Goal: Task Accomplishment & Management: Manage account settings

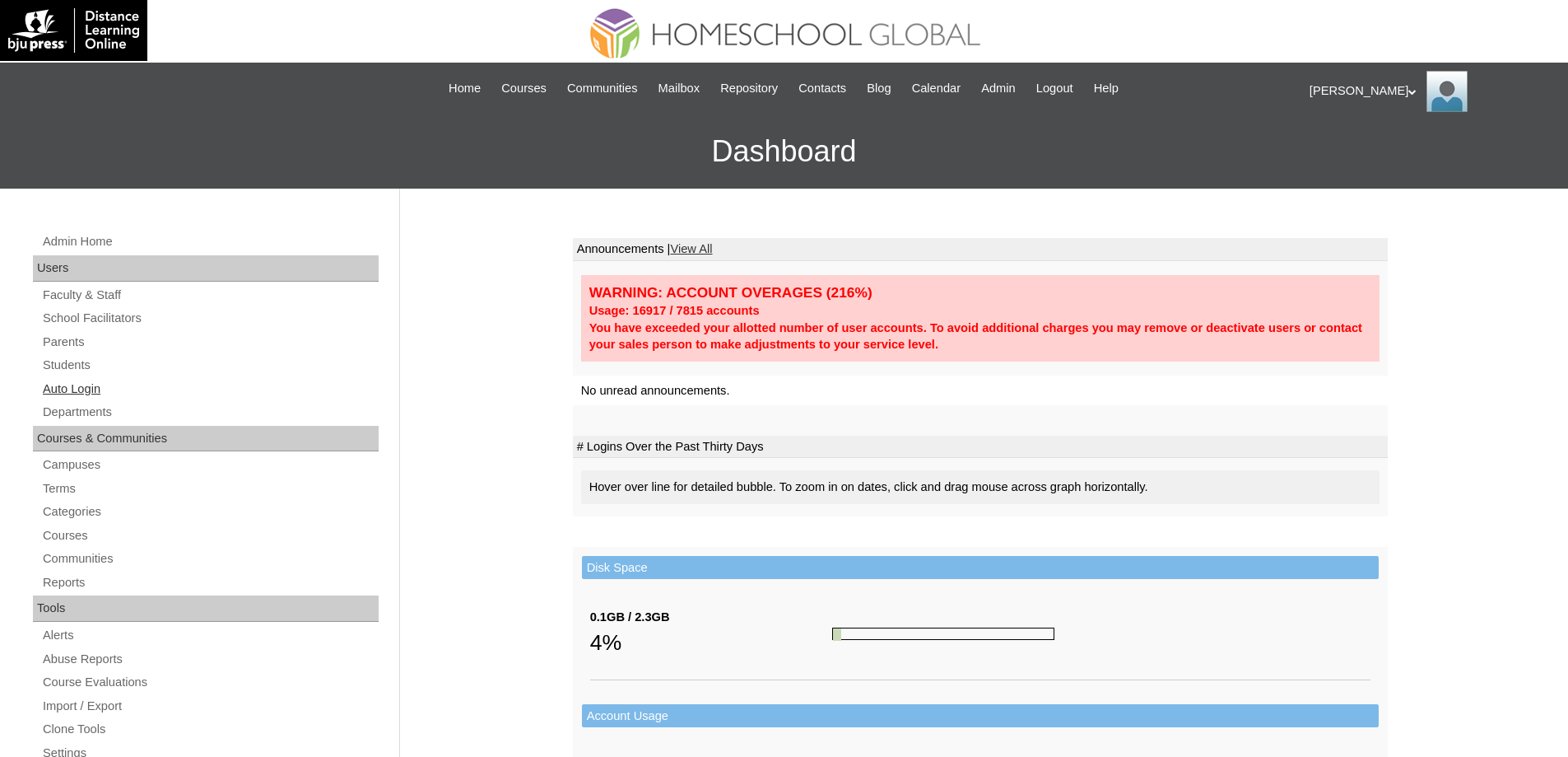
click at [107, 392] on link "Auto Login" at bounding box center [210, 389] width 338 height 20
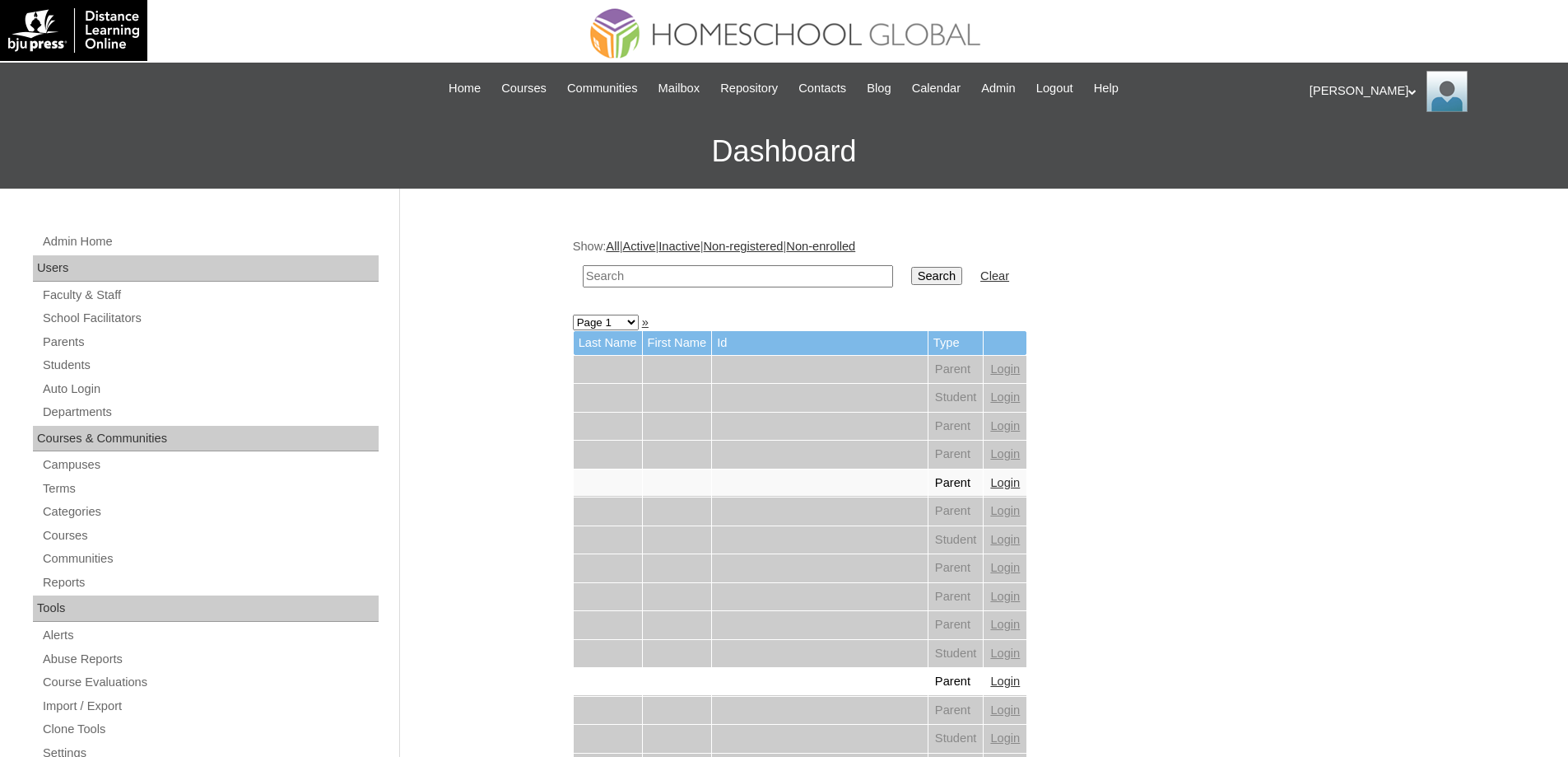
drag, startPoint x: 709, startPoint y: 275, endPoint x: 778, endPoint y: 277, distance: 69.0
click at [709, 275] on input "text" at bounding box center [738, 276] width 310 height 22
paste input "Robert Trista"
type input "Robert Trista"
click at [920, 278] on td "Search" at bounding box center [937, 276] width 68 height 39
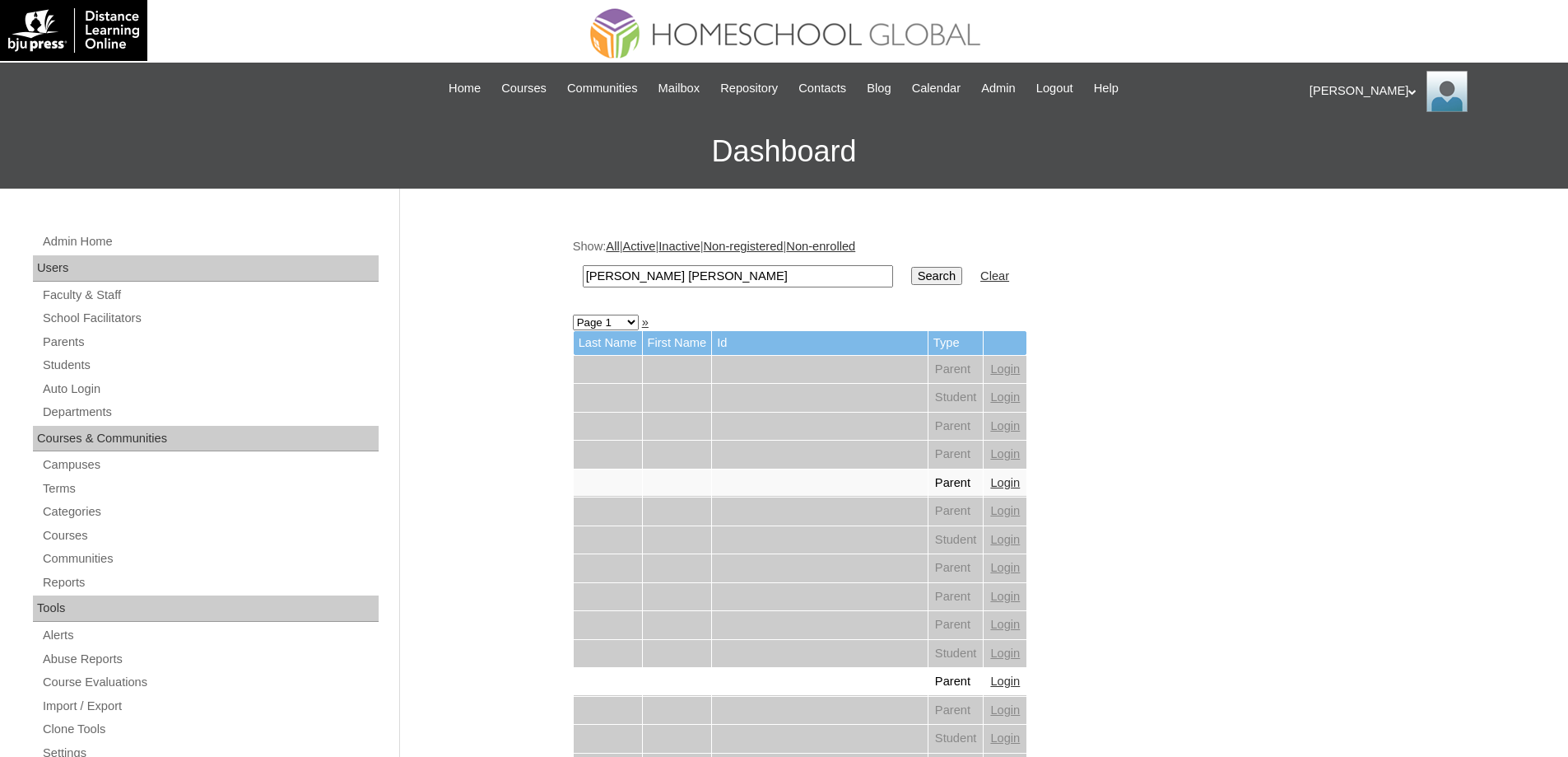
click at [944, 272] on input "Search" at bounding box center [937, 276] width 51 height 18
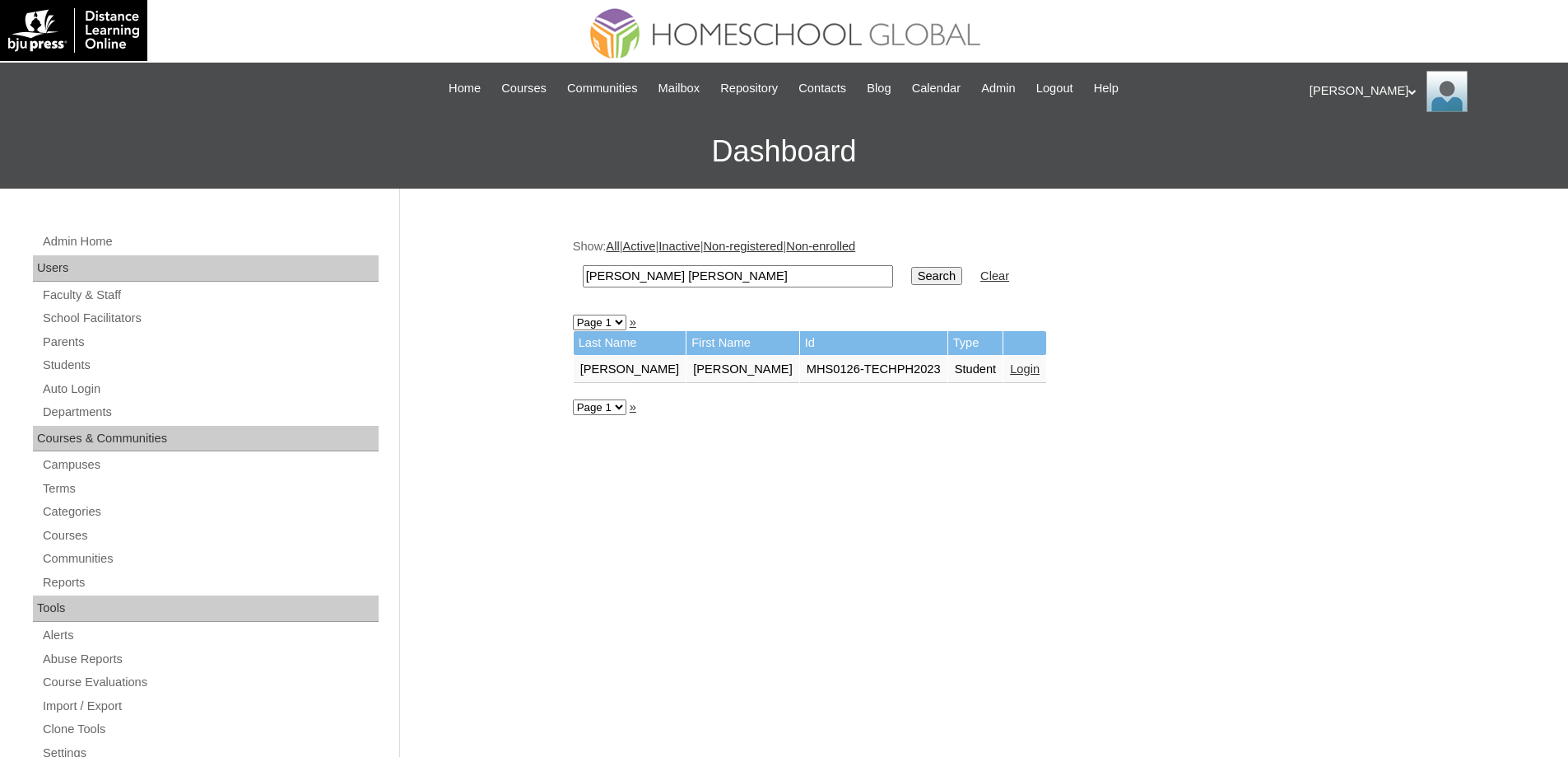
drag, startPoint x: 955, startPoint y: 375, endPoint x: 986, endPoint y: 362, distance: 33.6
click at [961, 373] on td "Student" at bounding box center [976, 370] width 55 height 28
click at [1010, 362] on link "Login" at bounding box center [1025, 369] width 29 height 13
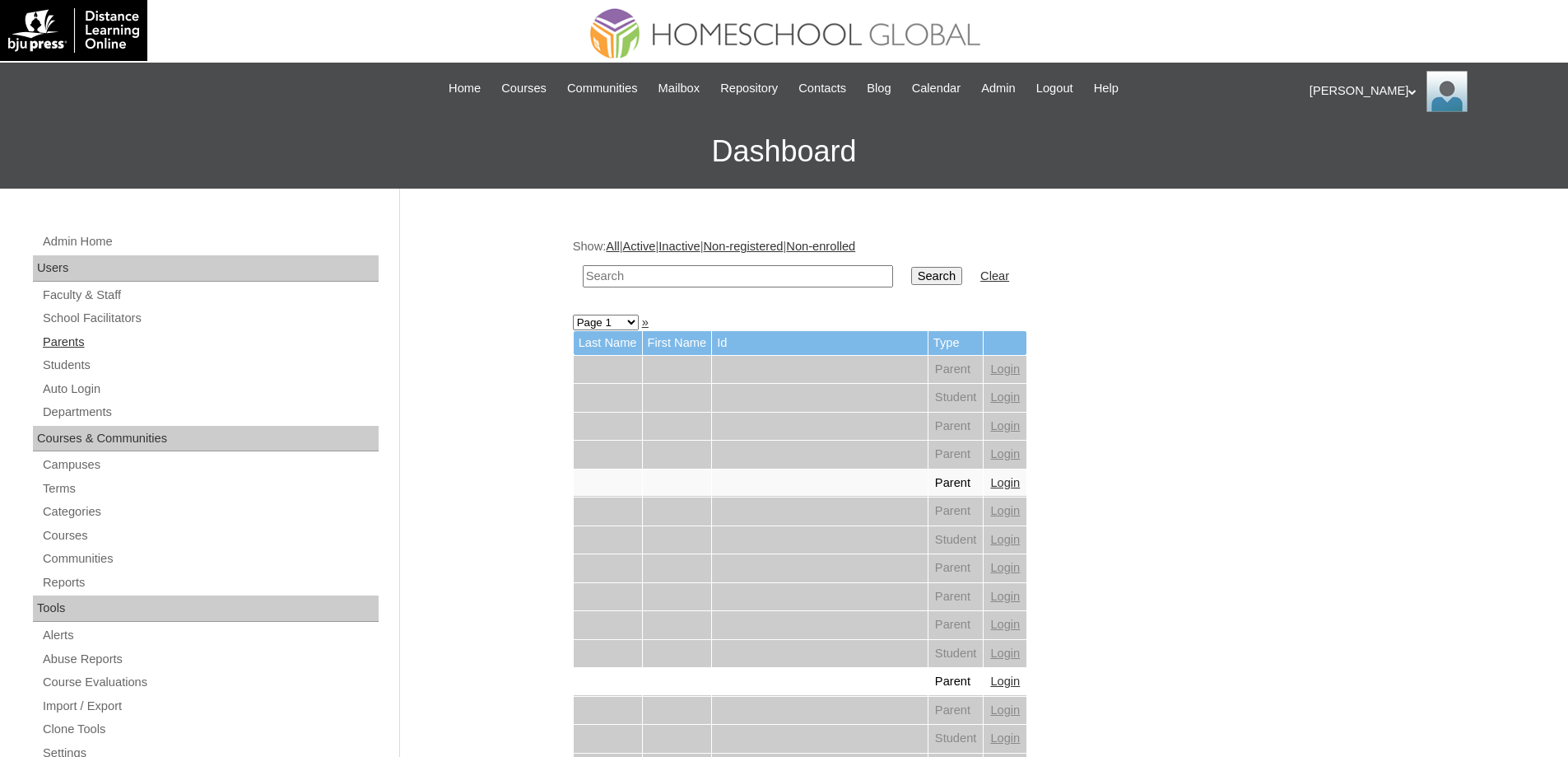
click at [139, 340] on link "Parents" at bounding box center [210, 342] width 338 height 20
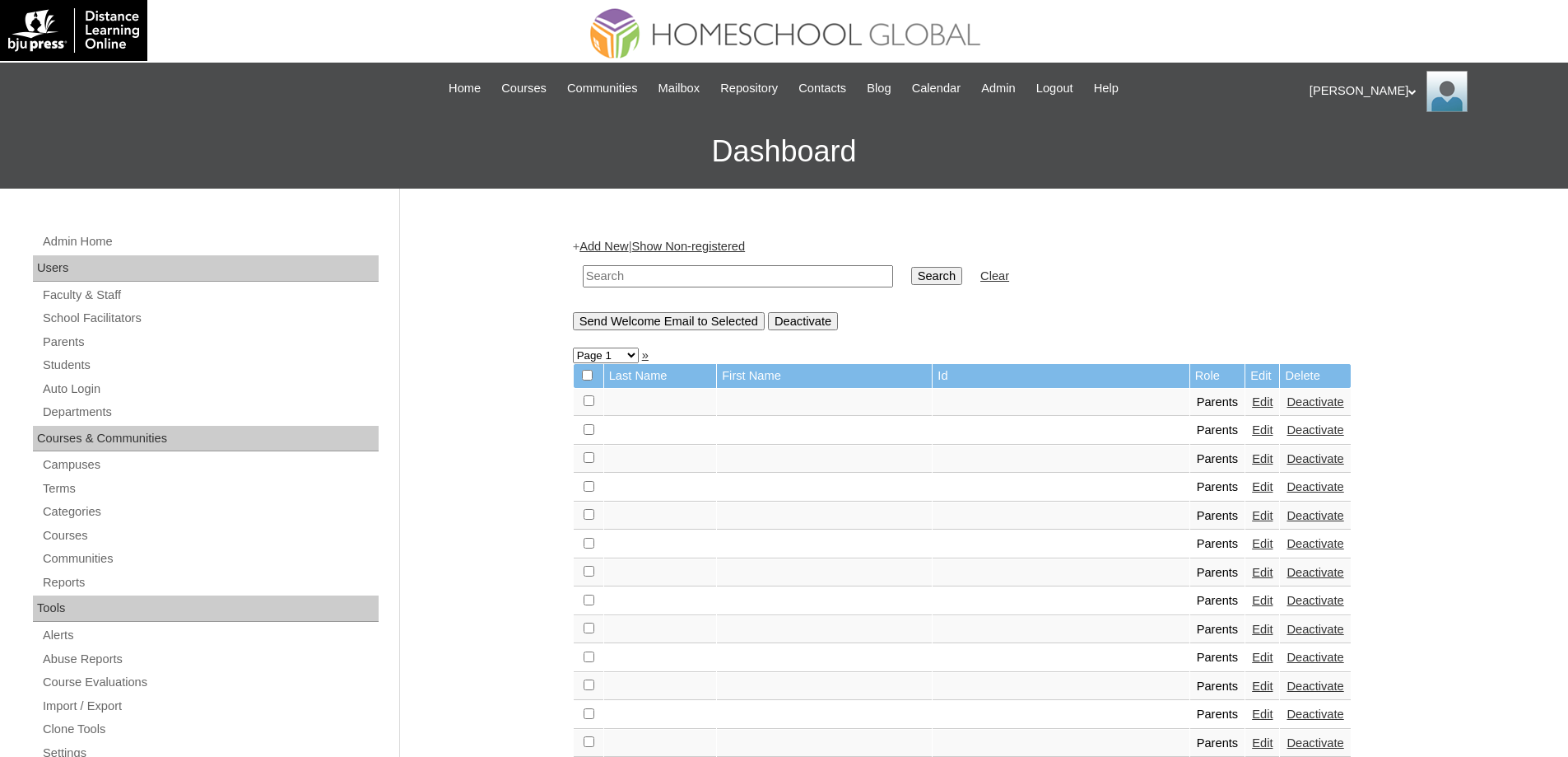
click at [669, 276] on input "text" at bounding box center [738, 276] width 310 height 22
paste input "MHP0049-TECHPH2025"
click at [885, 270] on input "MHP0049-TECHPH2025" at bounding box center [738, 276] width 310 height 22
type input "MHP0049-TECHPH2025"
click at [940, 274] on input "Search" at bounding box center [937, 276] width 51 height 18
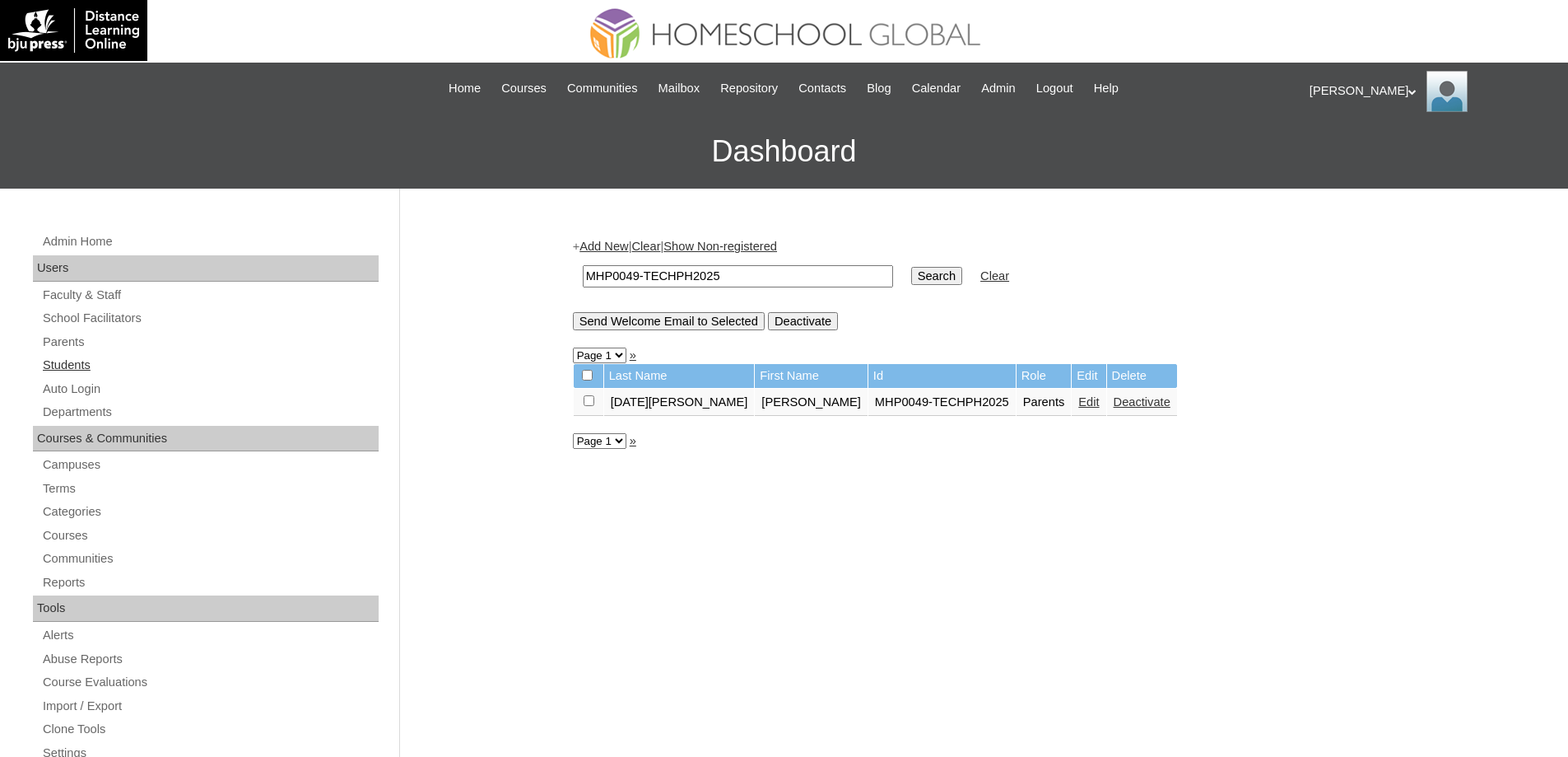
click at [156, 368] on link "Students" at bounding box center [210, 365] width 338 height 20
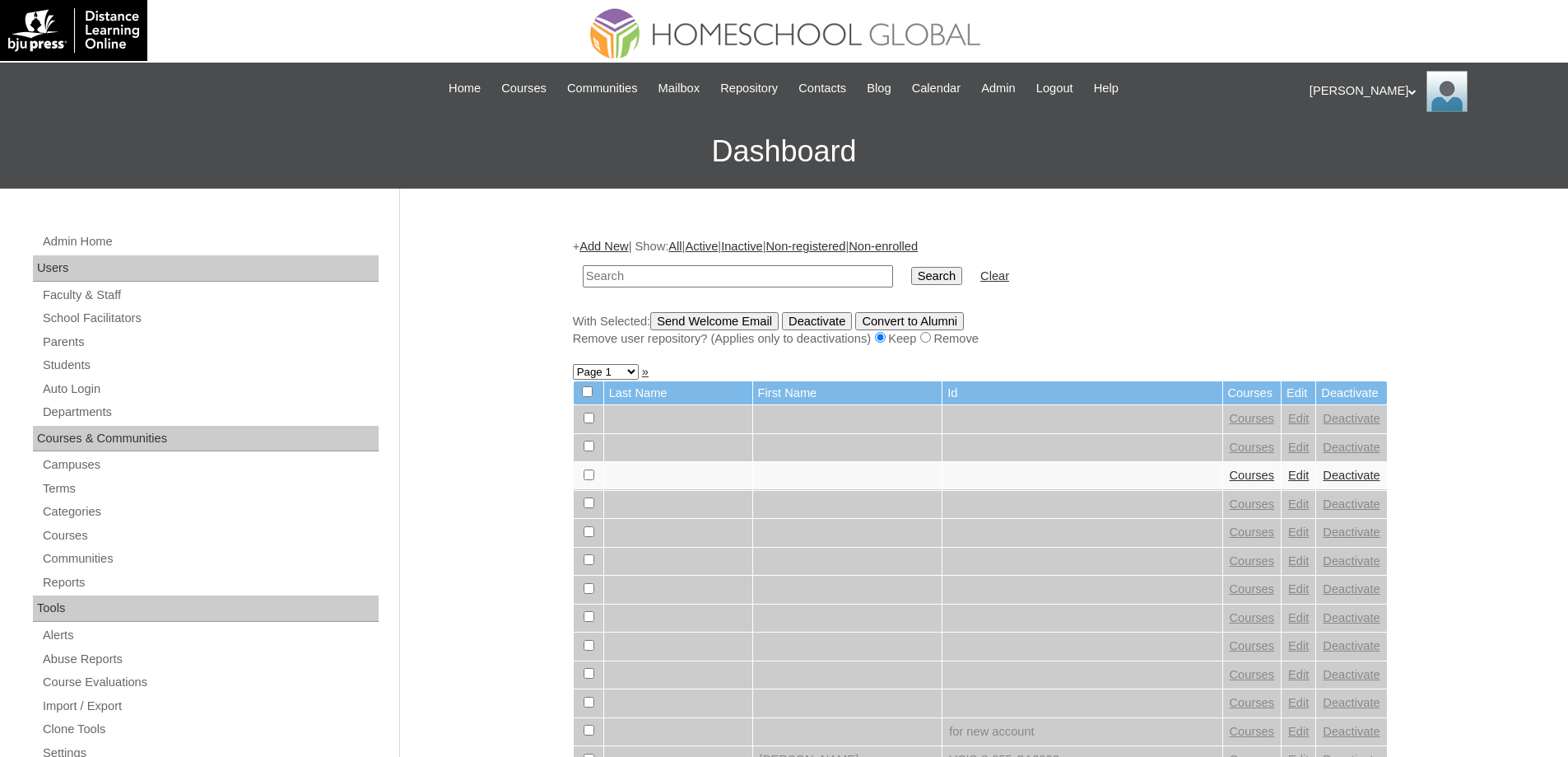
drag, startPoint x: 817, startPoint y: 273, endPoint x: 870, endPoint y: 273, distance: 53.0
click at [817, 273] on input "text" at bounding box center [738, 276] width 310 height 22
type input "MHS00057-TECHPH2025"
click at [962, 267] on input "Search" at bounding box center [937, 276] width 51 height 18
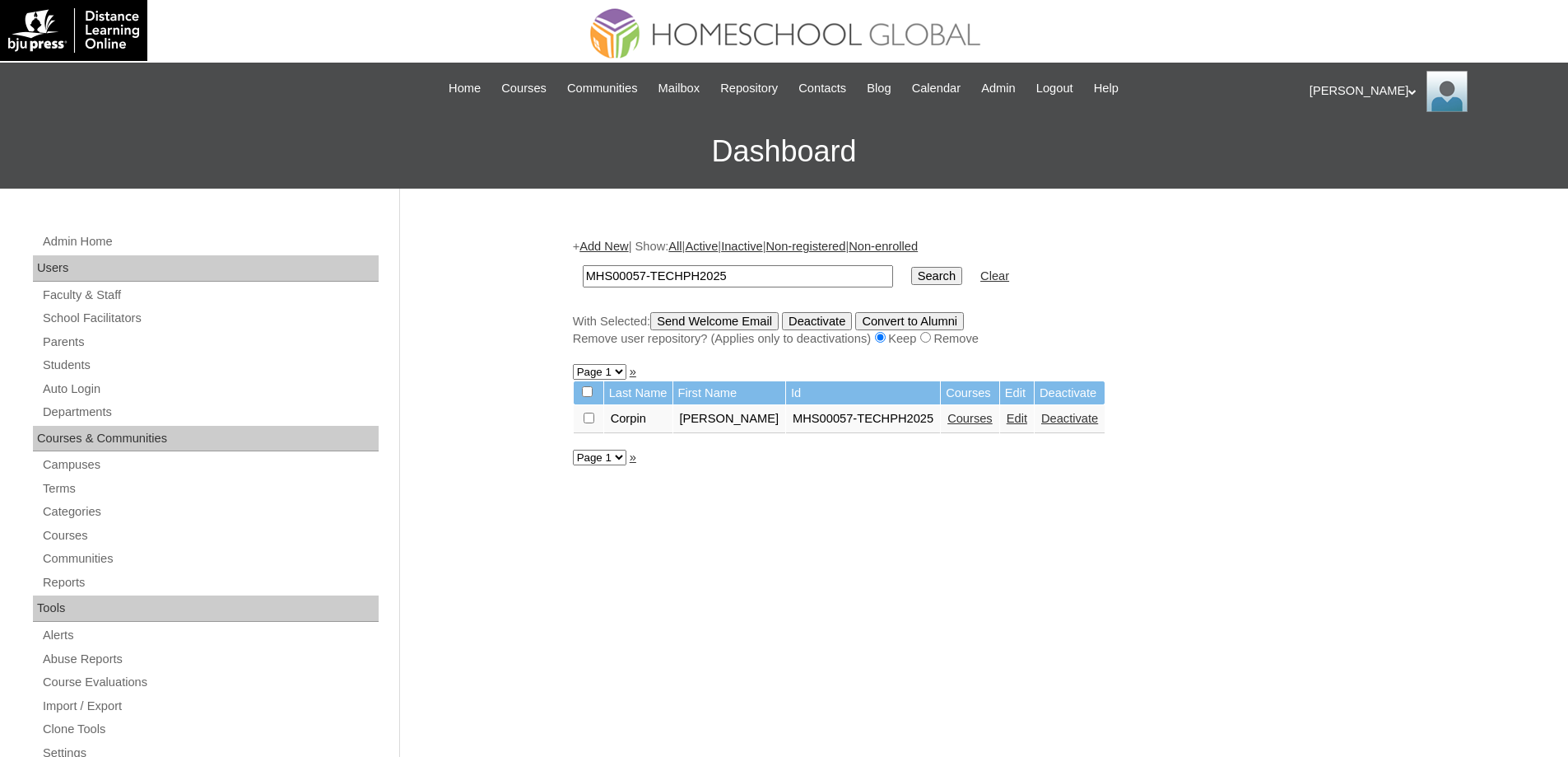
click at [1011, 420] on link "Edit" at bounding box center [1017, 418] width 20 height 13
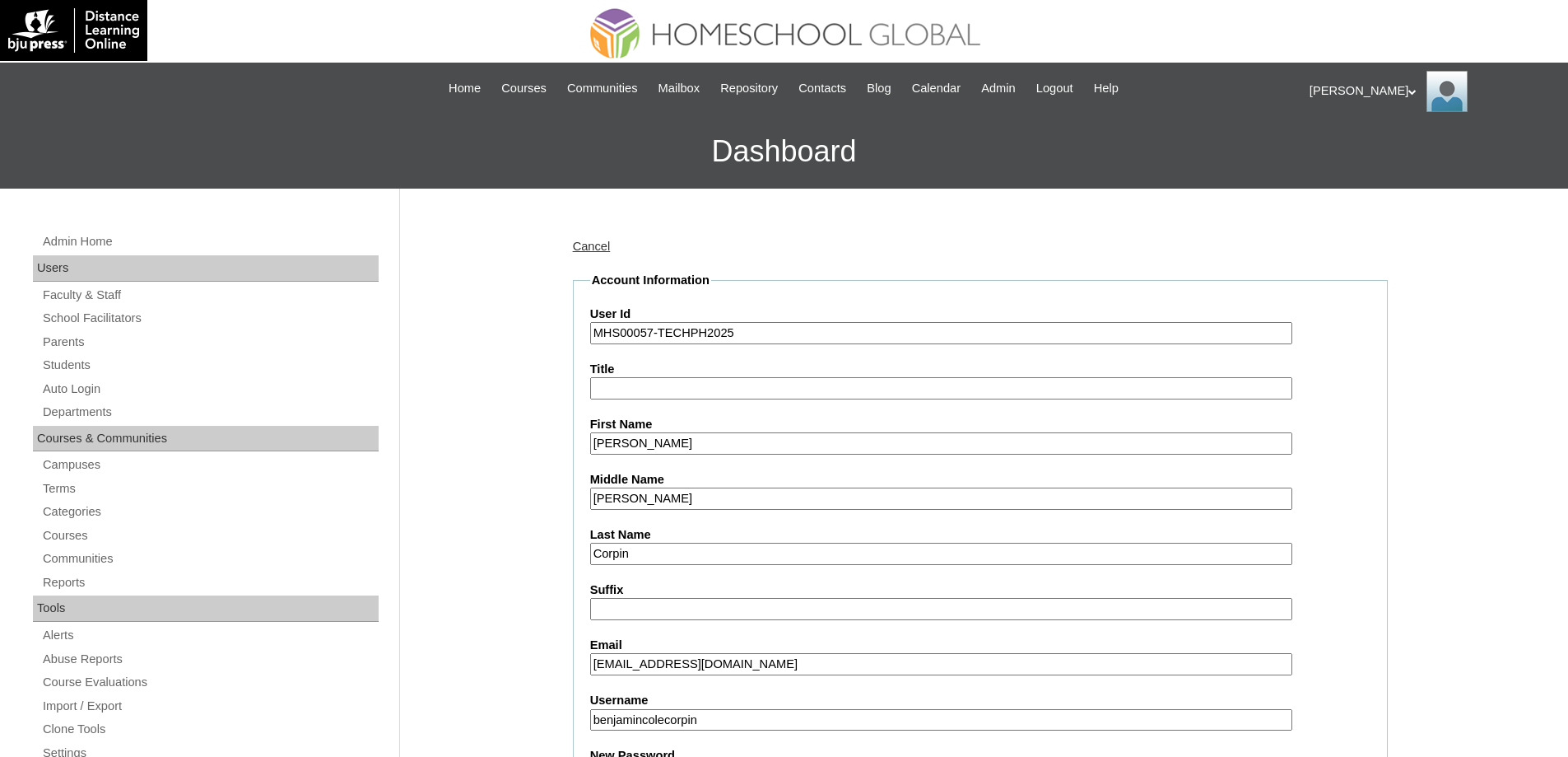
click at [667, 391] on input "Title" at bounding box center [940, 388] width 702 height 22
drag, startPoint x: 665, startPoint y: 438, endPoint x: 493, endPoint y: 429, distance: 172.2
paste input "zo"
type input "Benzon"
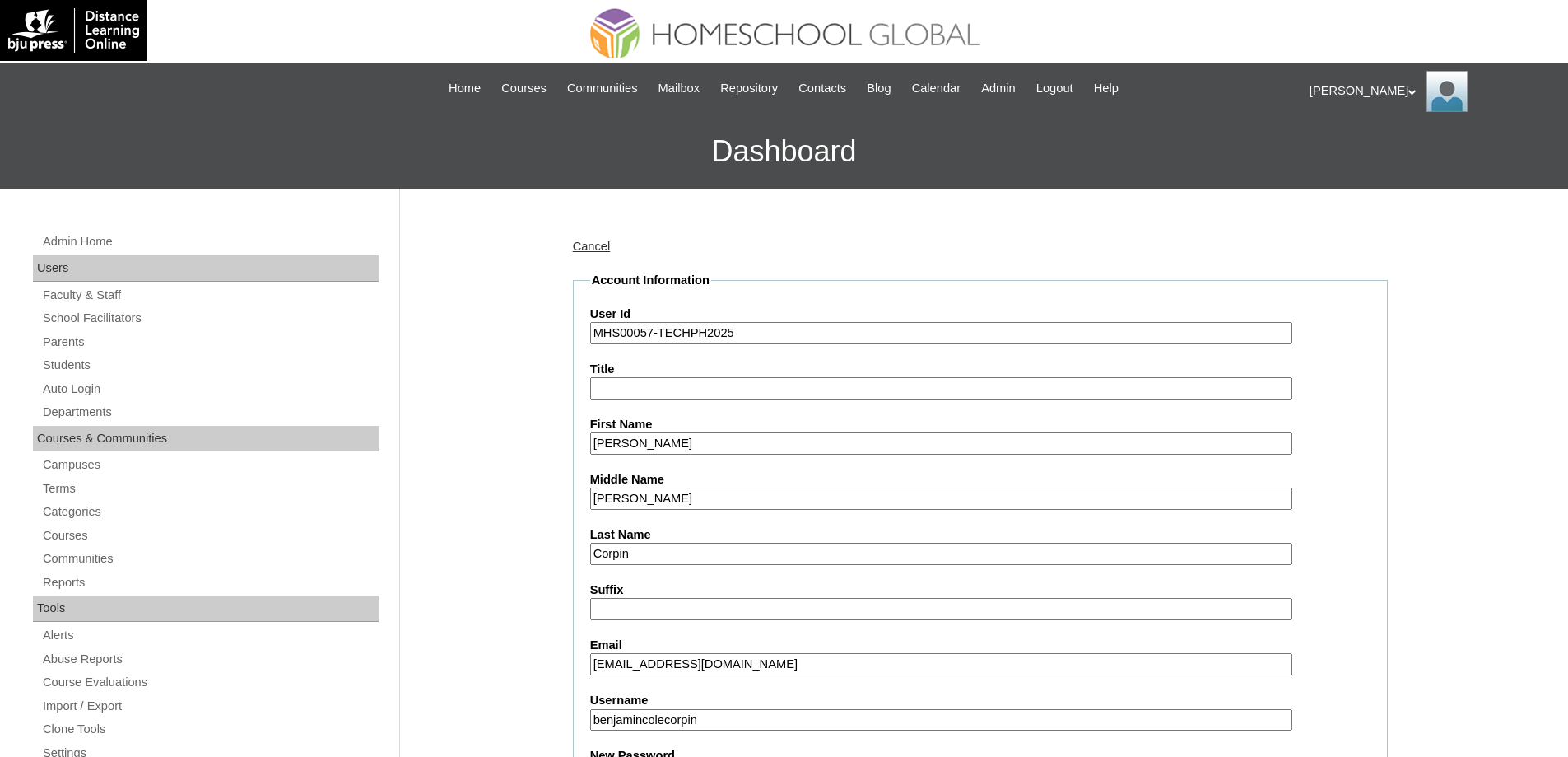
paste input "[DATE][PERSON_NAME]"
type input "[DATE][PERSON_NAME]"
paste input "Olares"
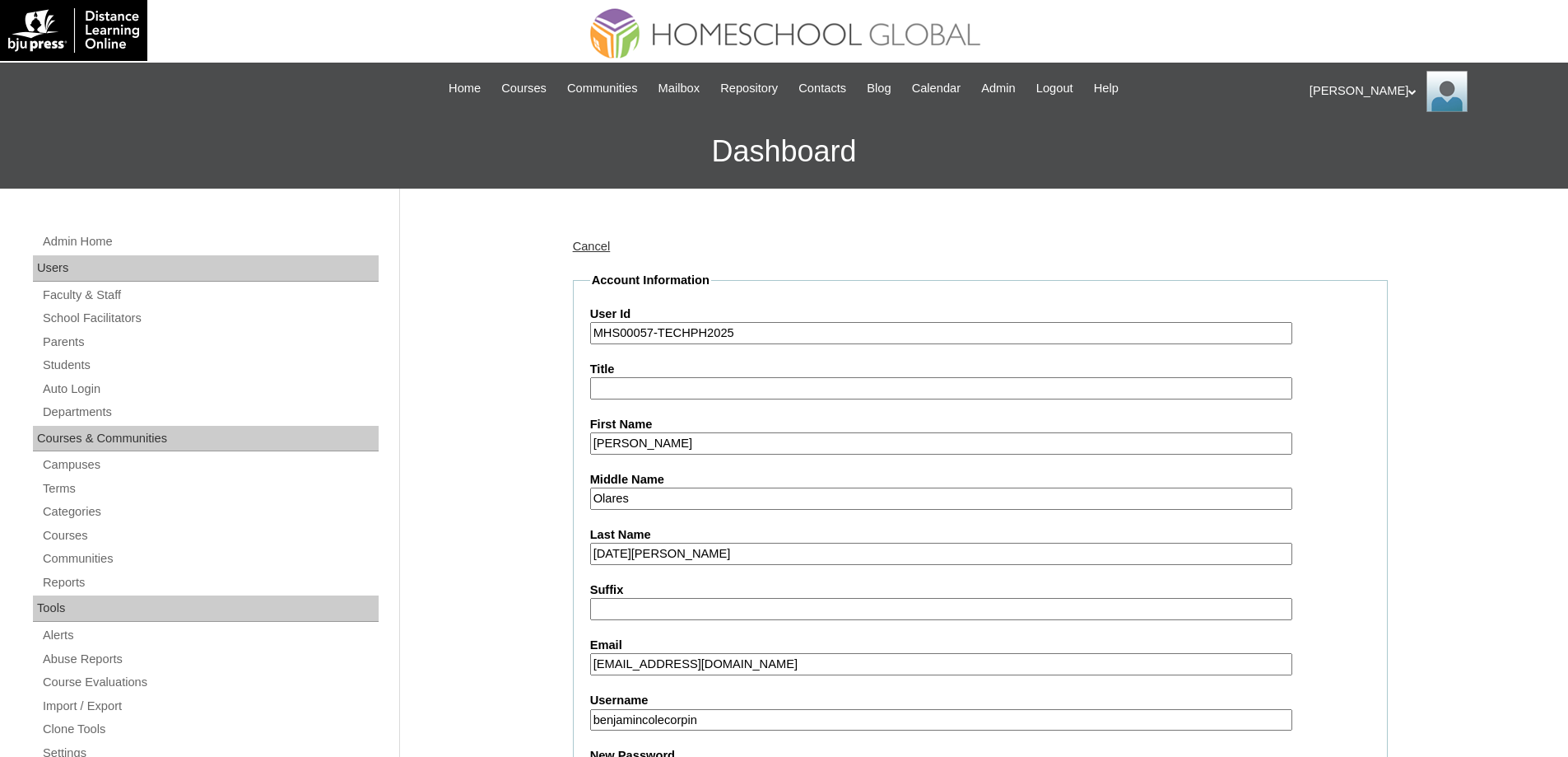
type input "Olares"
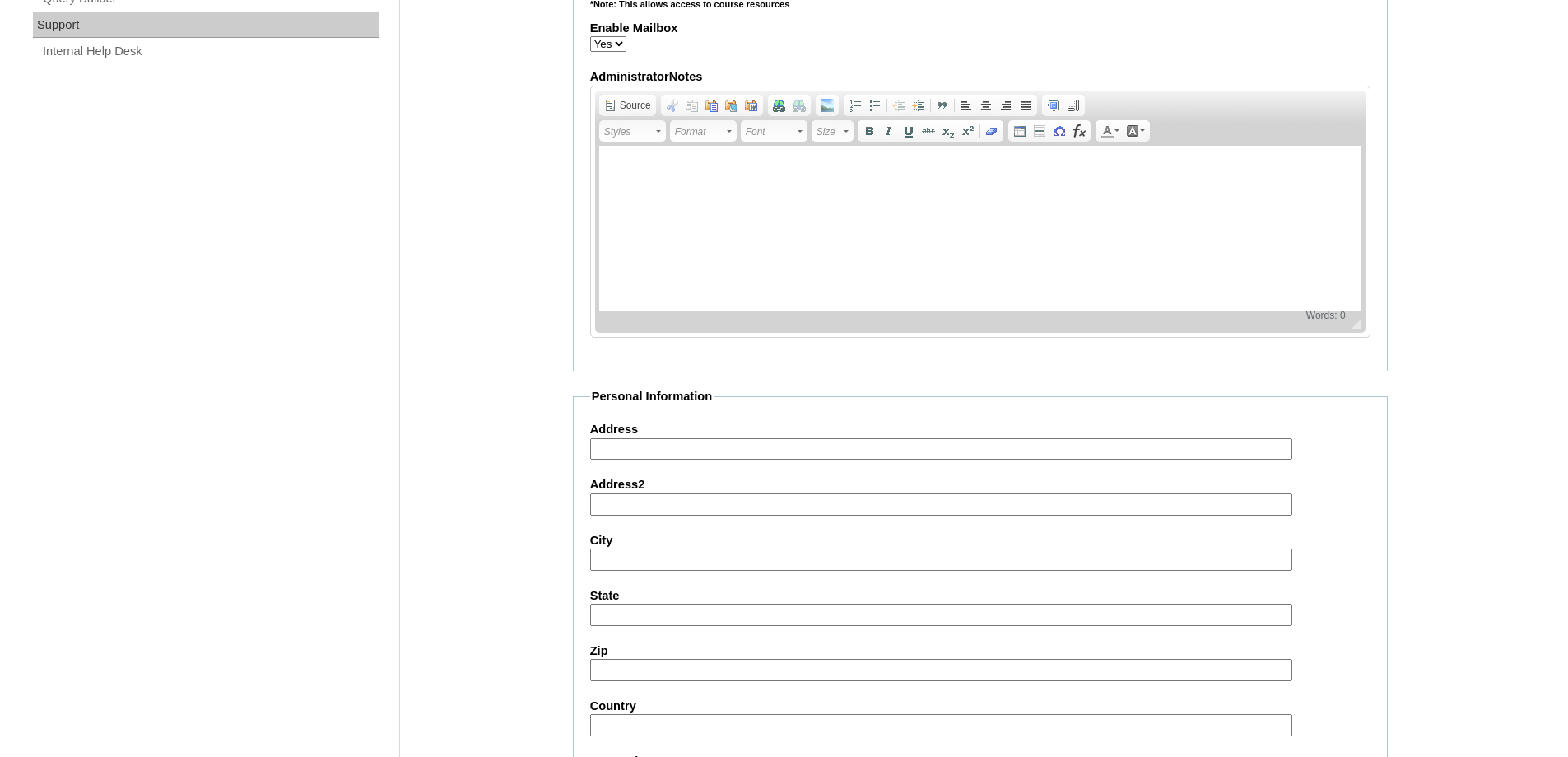
scroll to position [1752, 0]
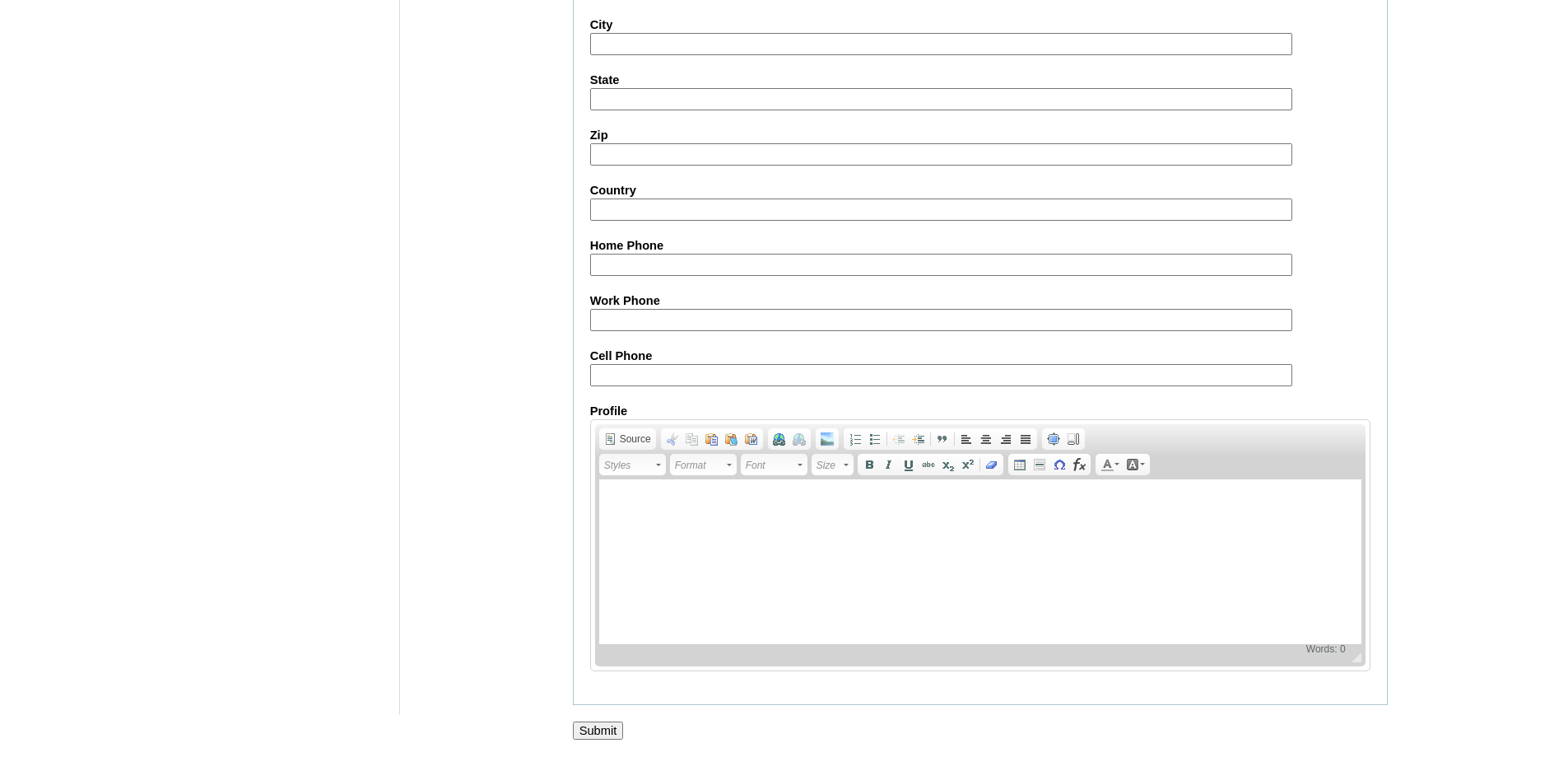
click at [589, 736] on input "Submit" at bounding box center [599, 730] width 51 height 18
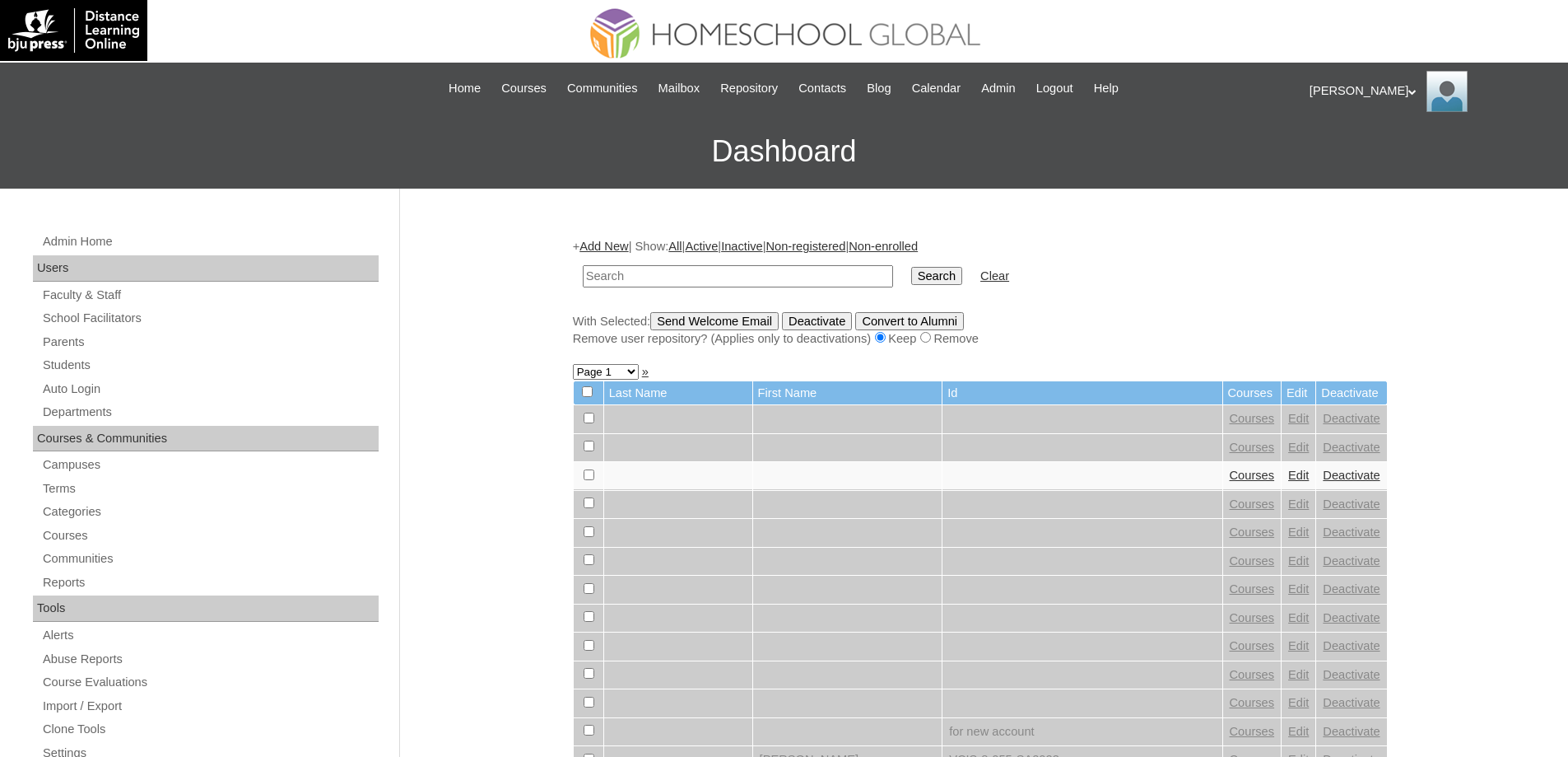
drag, startPoint x: 745, startPoint y: 263, endPoint x: 786, endPoint y: 277, distance: 43.3
click at [746, 263] on td at bounding box center [738, 276] width 327 height 39
click at [788, 277] on input "text" at bounding box center [738, 276] width 310 height 22
paste input "MHS00057-TECHPH2025"
type input "MHS00057-TECHPH2025"
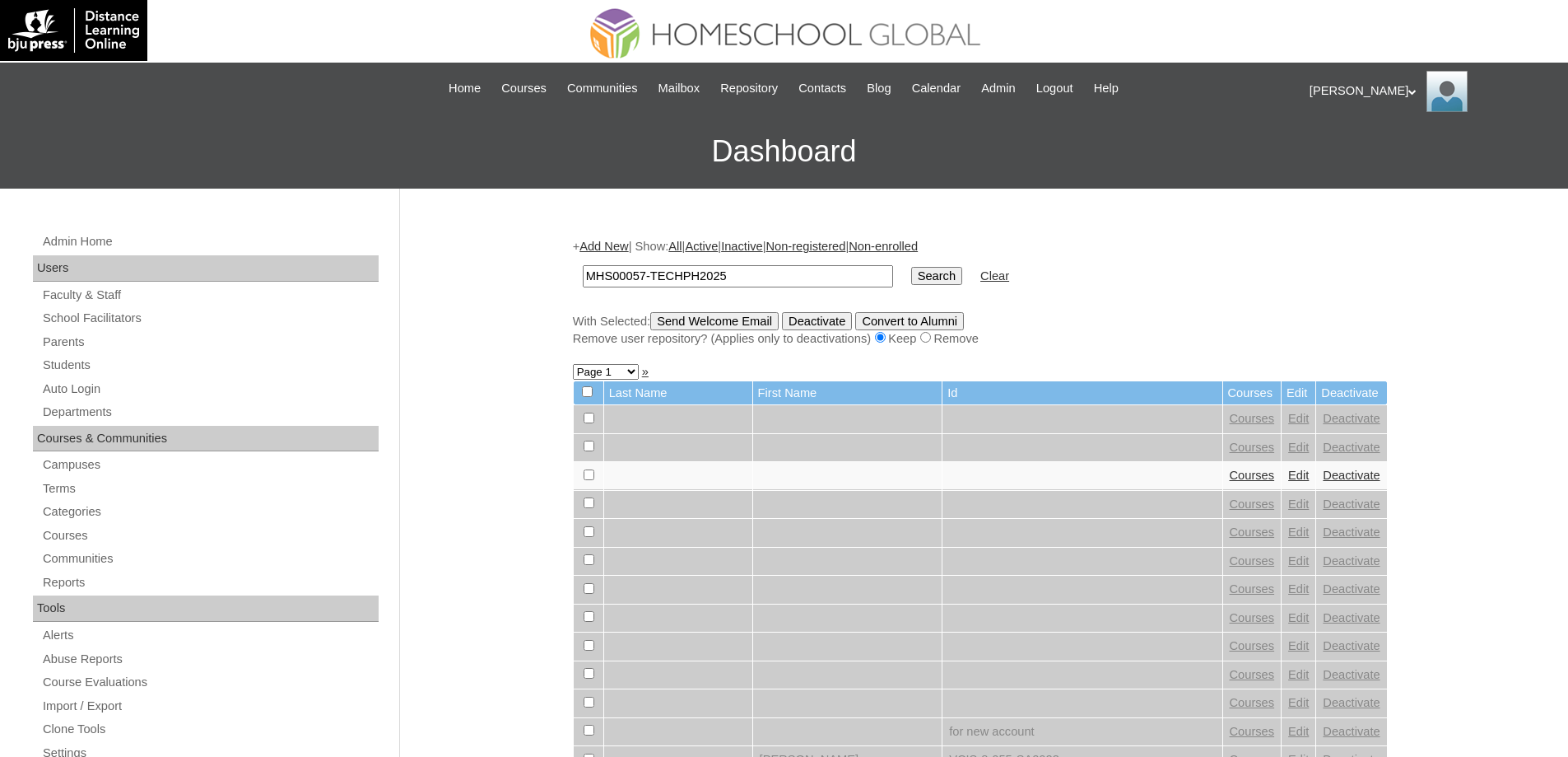
click at [946, 283] on input "Search" at bounding box center [937, 276] width 51 height 18
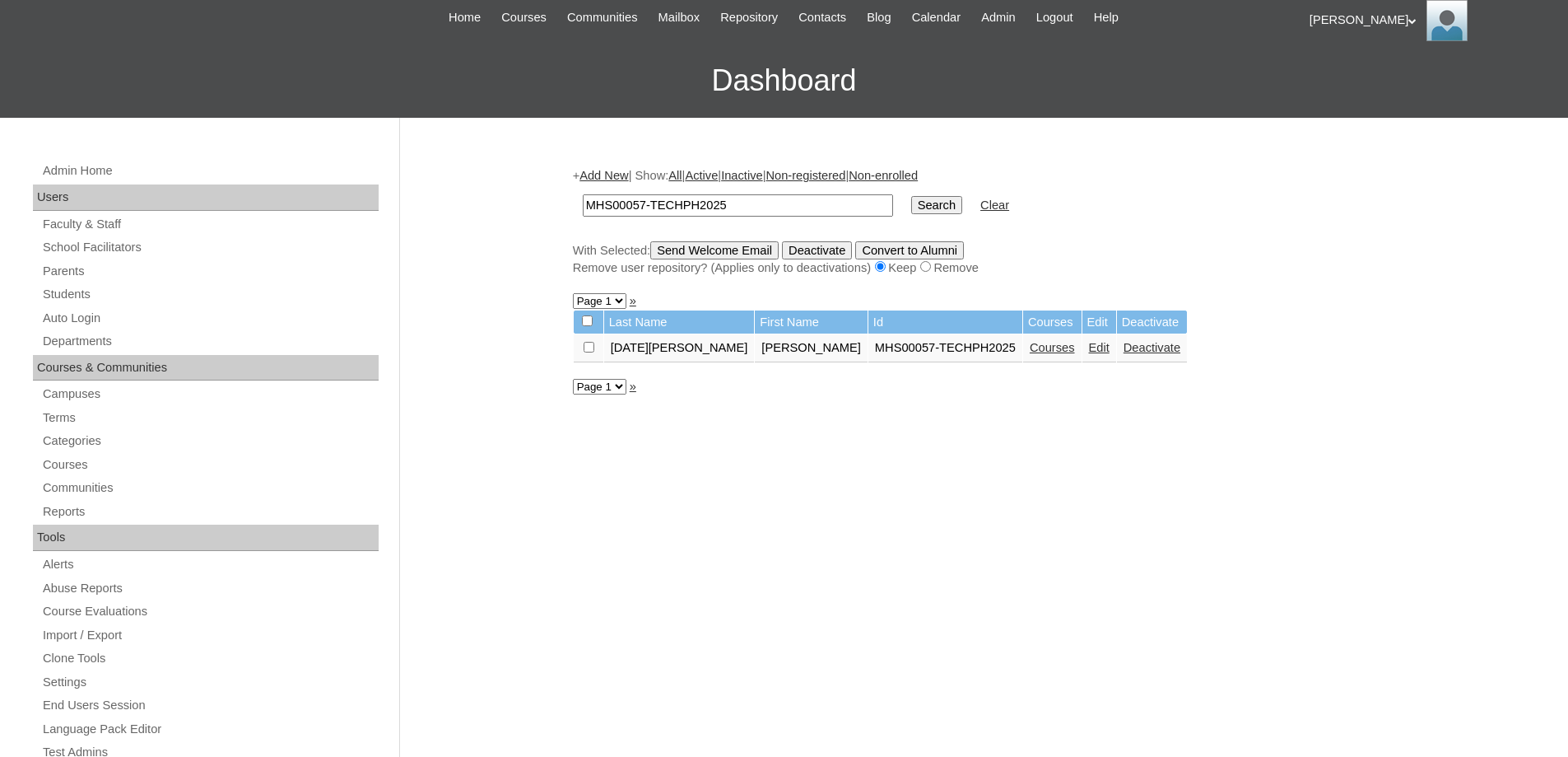
scroll to position [83, 0]
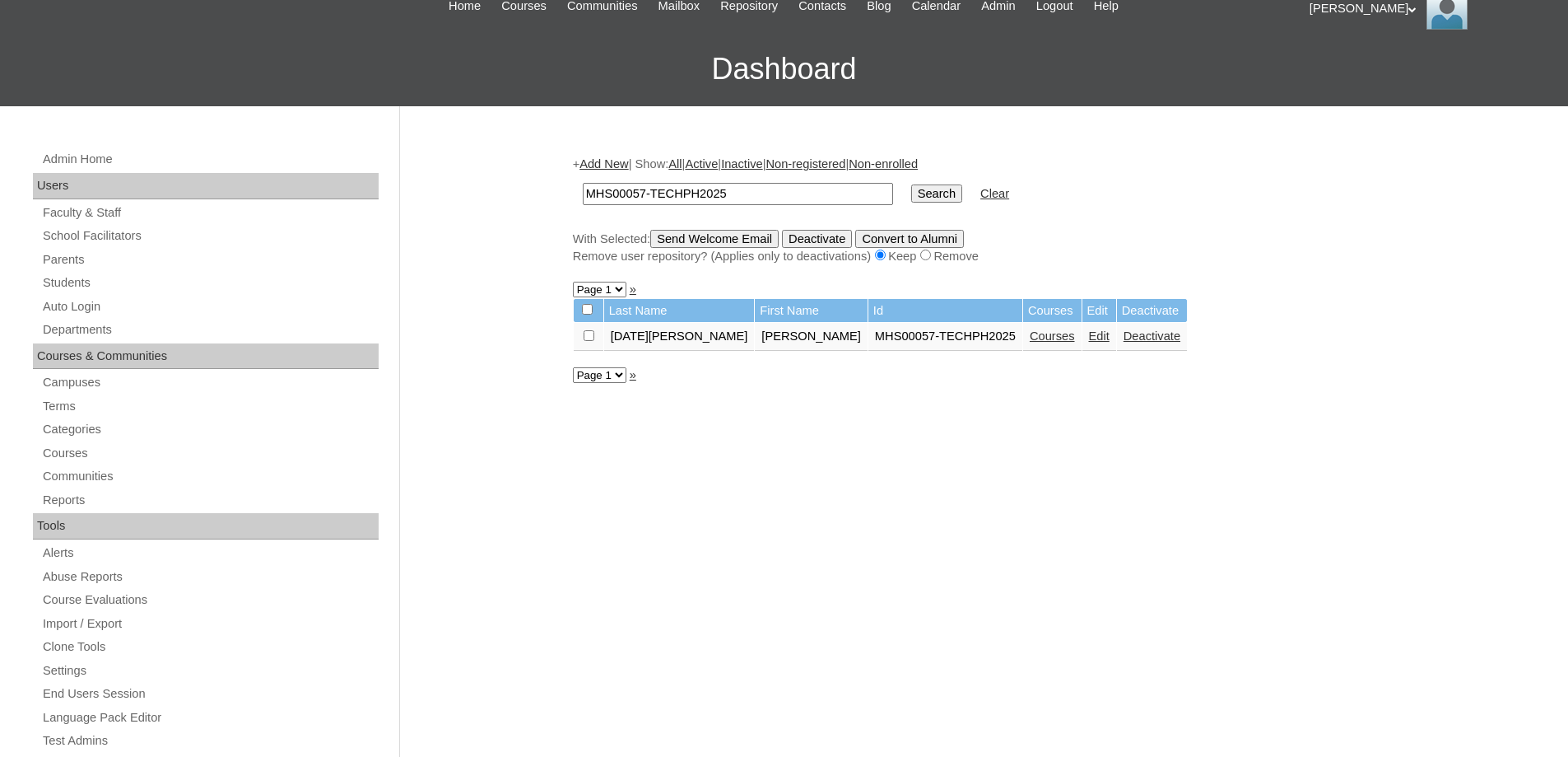
click at [1089, 340] on link "Edit" at bounding box center [1099, 336] width 20 height 13
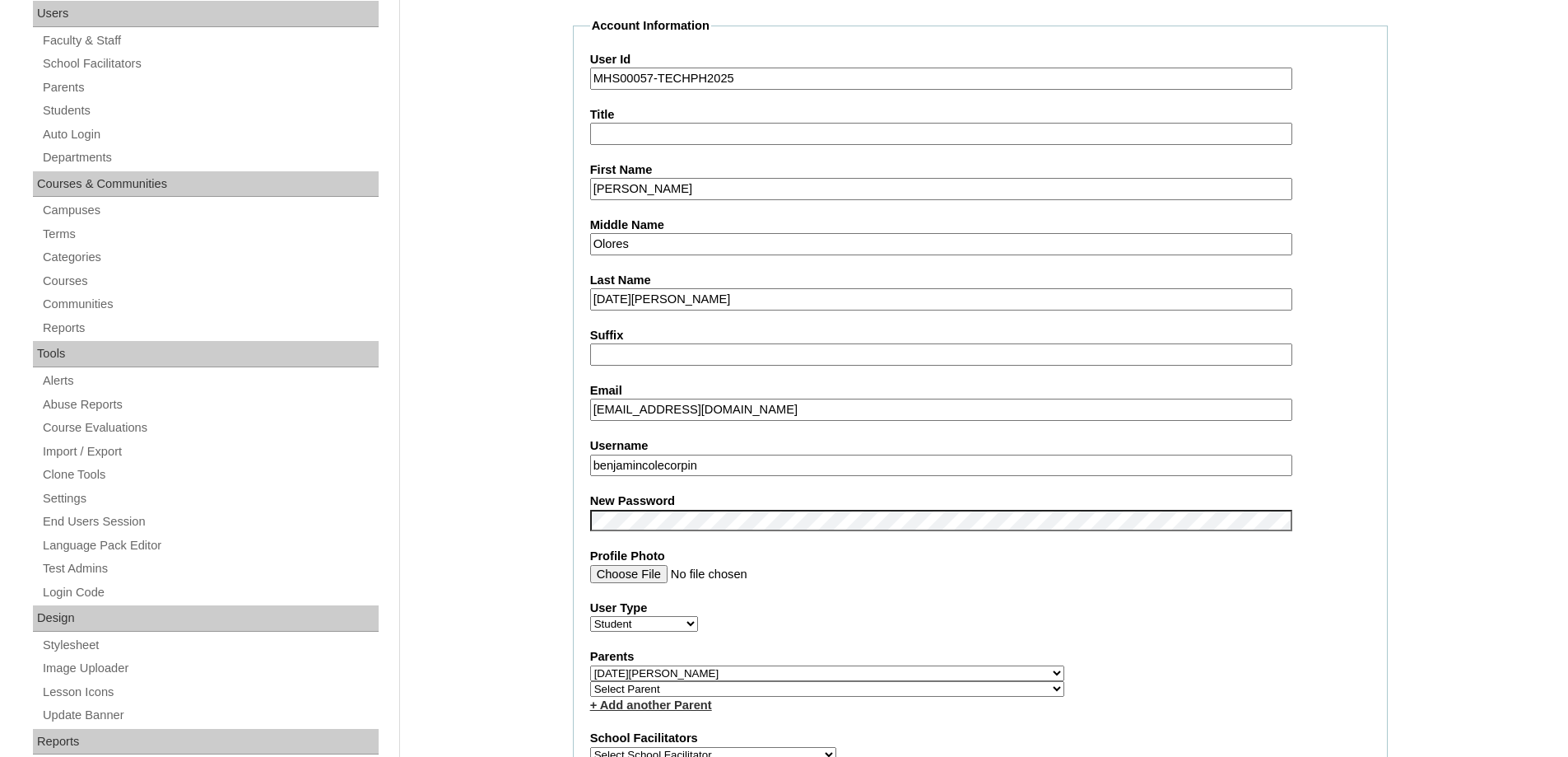
scroll to position [329, 0]
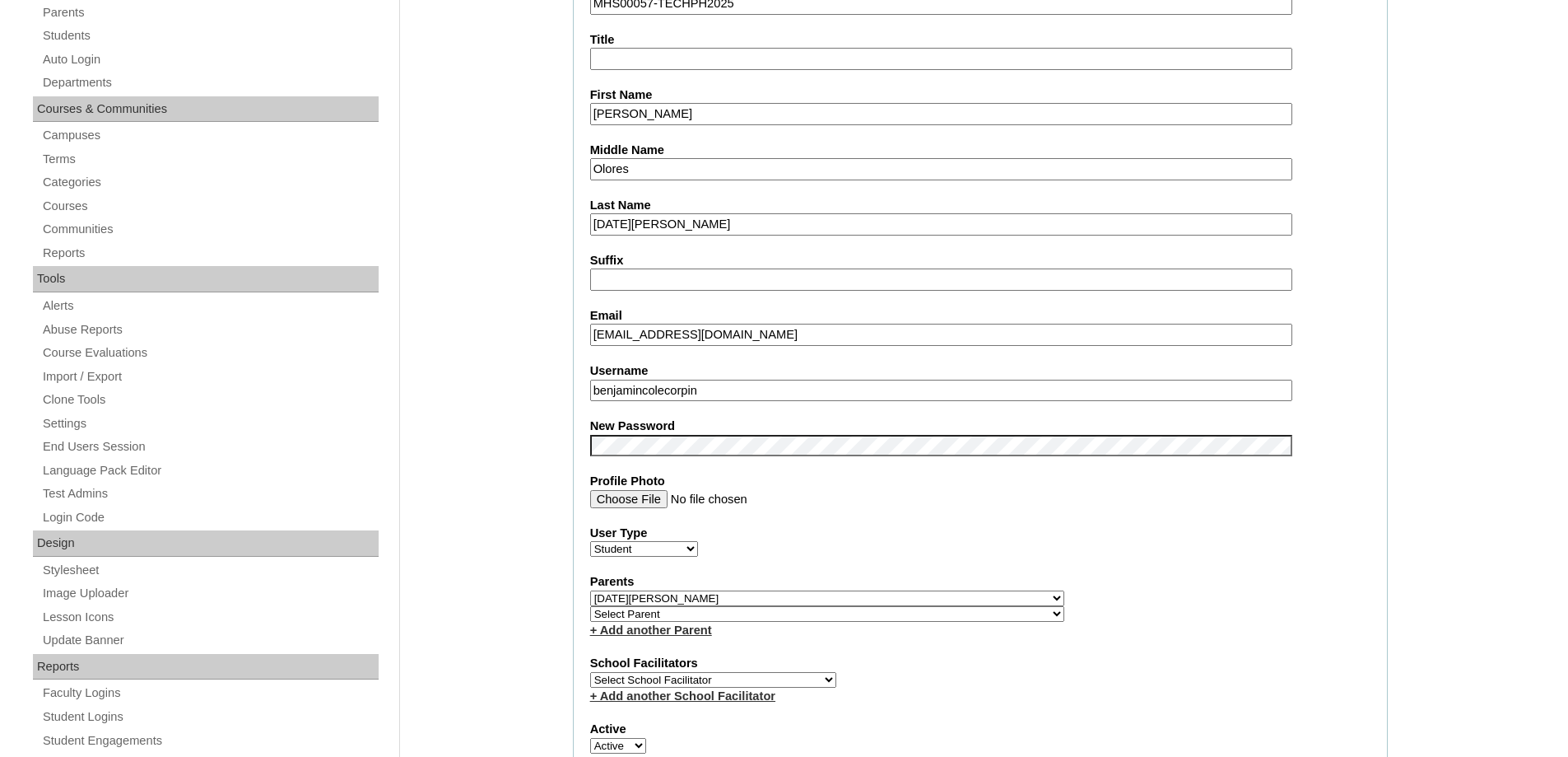
drag, startPoint x: 728, startPoint y: 392, endPoint x: 500, endPoint y: 364, distance: 229.7
paste input "zonsanmiguel"
type input "benzonsanmiguel"
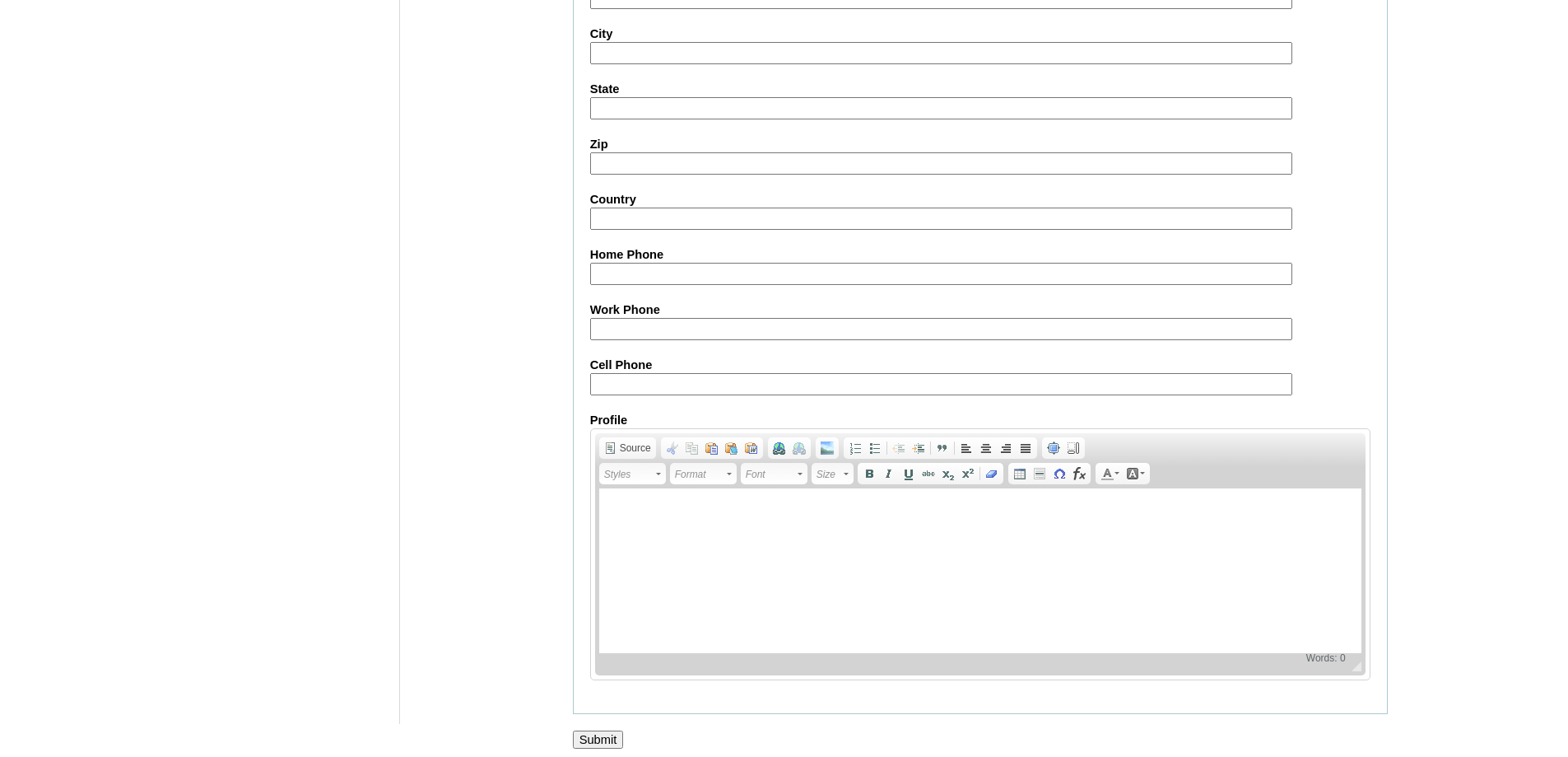
scroll to position [1752, 0]
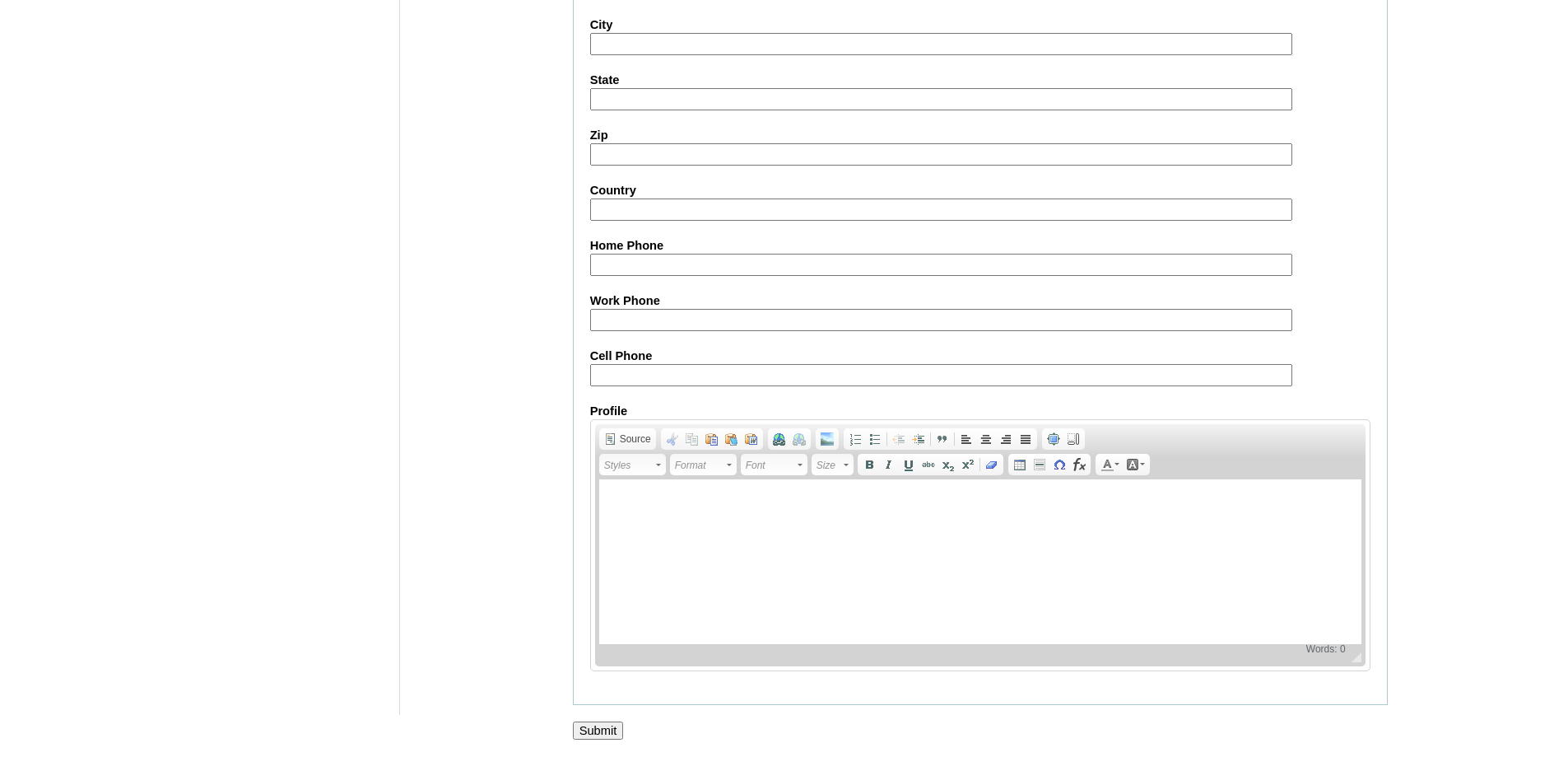
click at [591, 730] on input "Submit" at bounding box center [599, 730] width 51 height 18
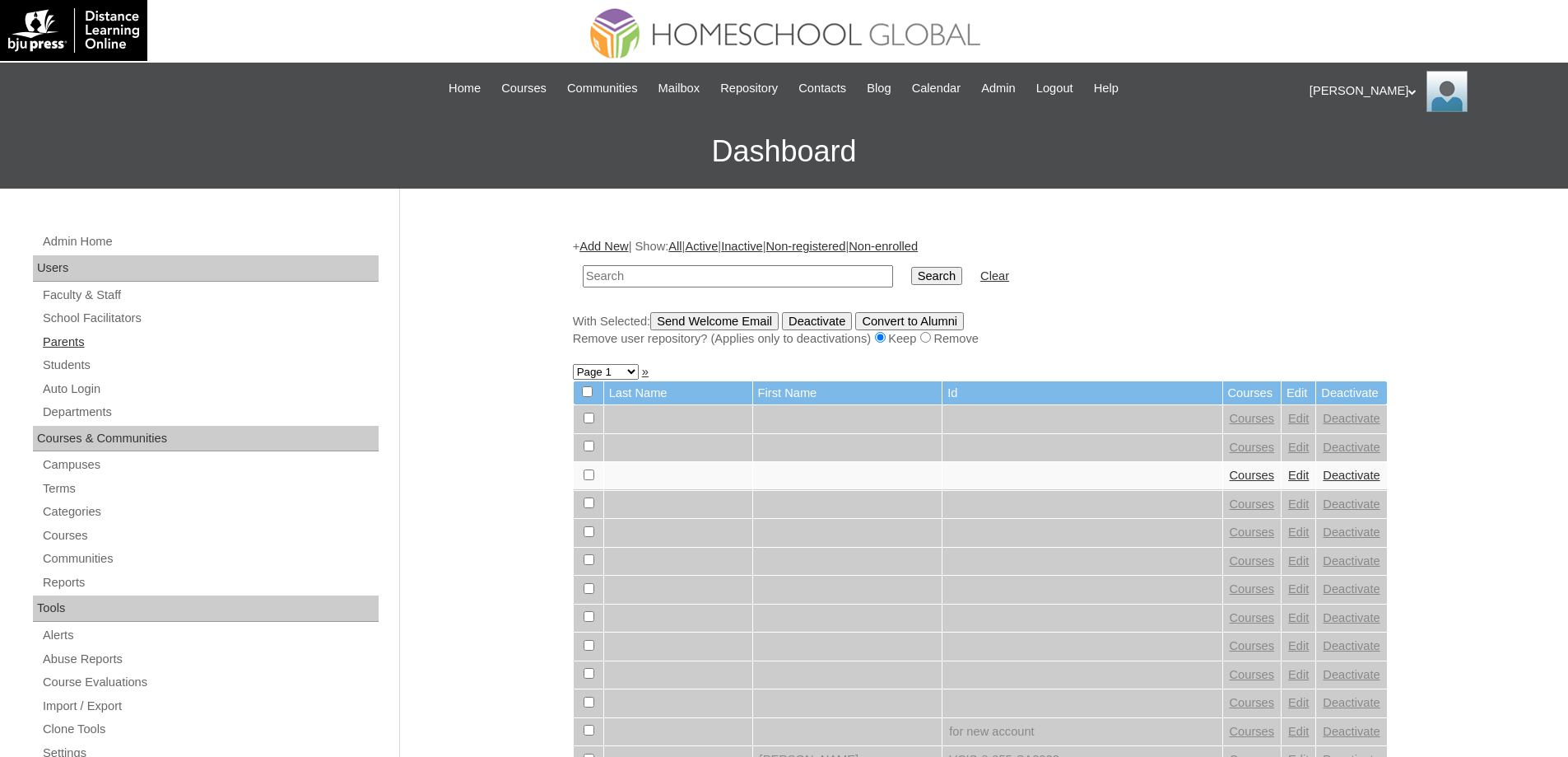
click at [86, 341] on link "Parents" at bounding box center [210, 342] width 338 height 20
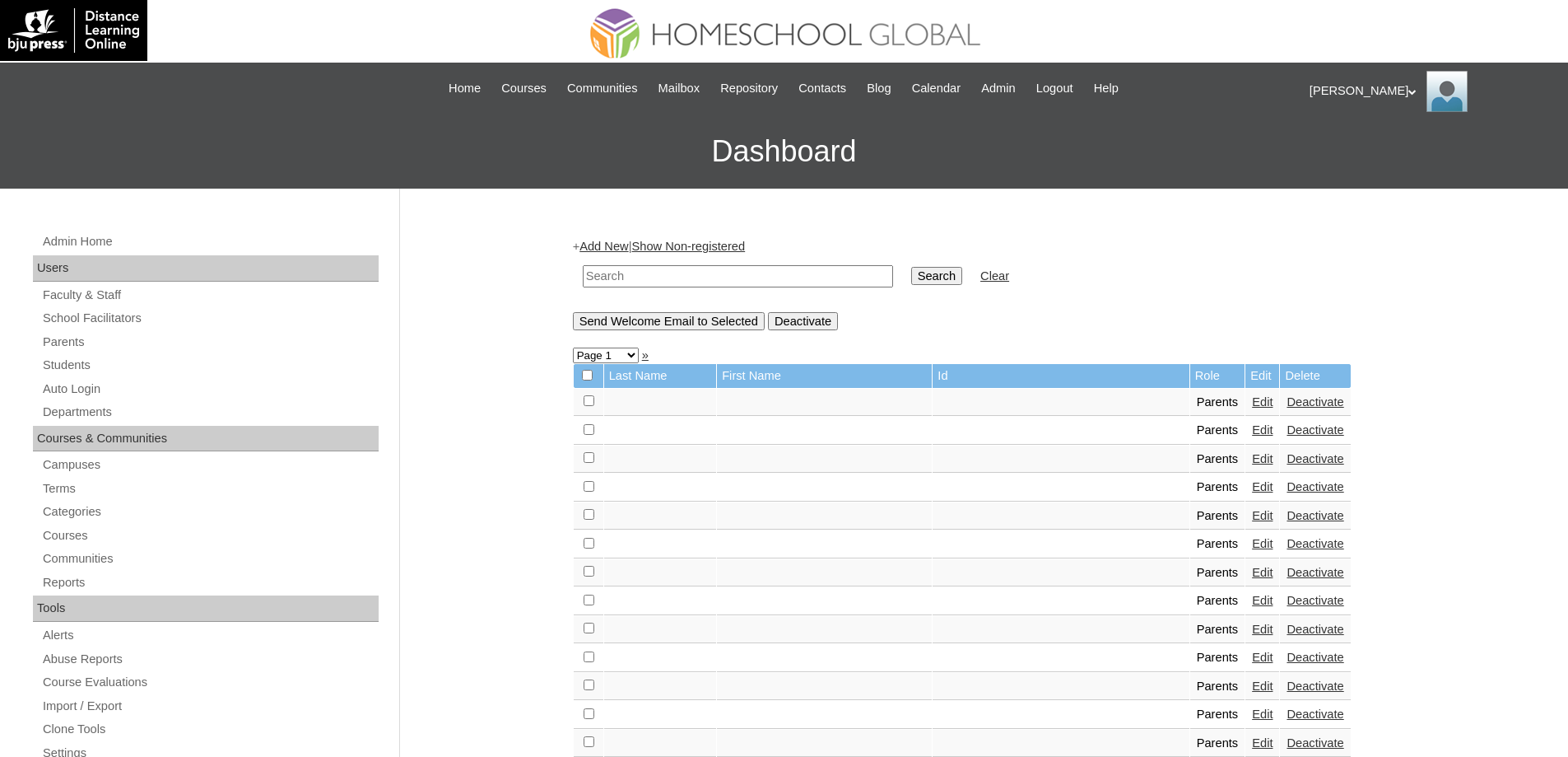
click at [731, 269] on input "text" at bounding box center [738, 276] width 310 height 22
click at [104, 349] on link "Parents" at bounding box center [210, 342] width 338 height 20
drag, startPoint x: 826, startPoint y: 276, endPoint x: 839, endPoint y: 276, distance: 13.0
click at [826, 276] on input "text" at bounding box center [738, 276] width 310 height 22
paste input "MHP0049-TECHPH2025"
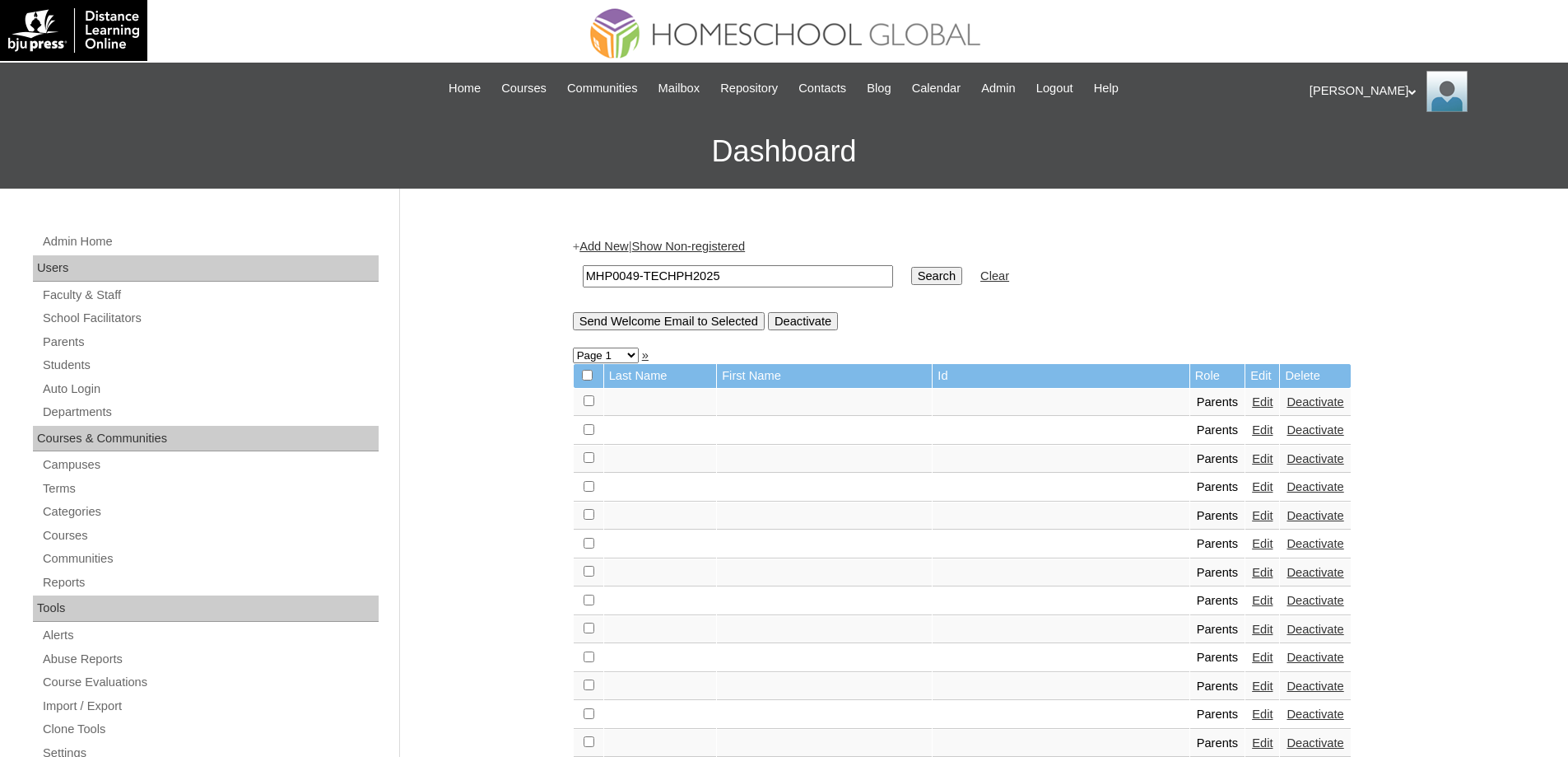
type input "MHP0049-TECHPH2025"
click at [943, 273] on input "Search" at bounding box center [937, 276] width 51 height 18
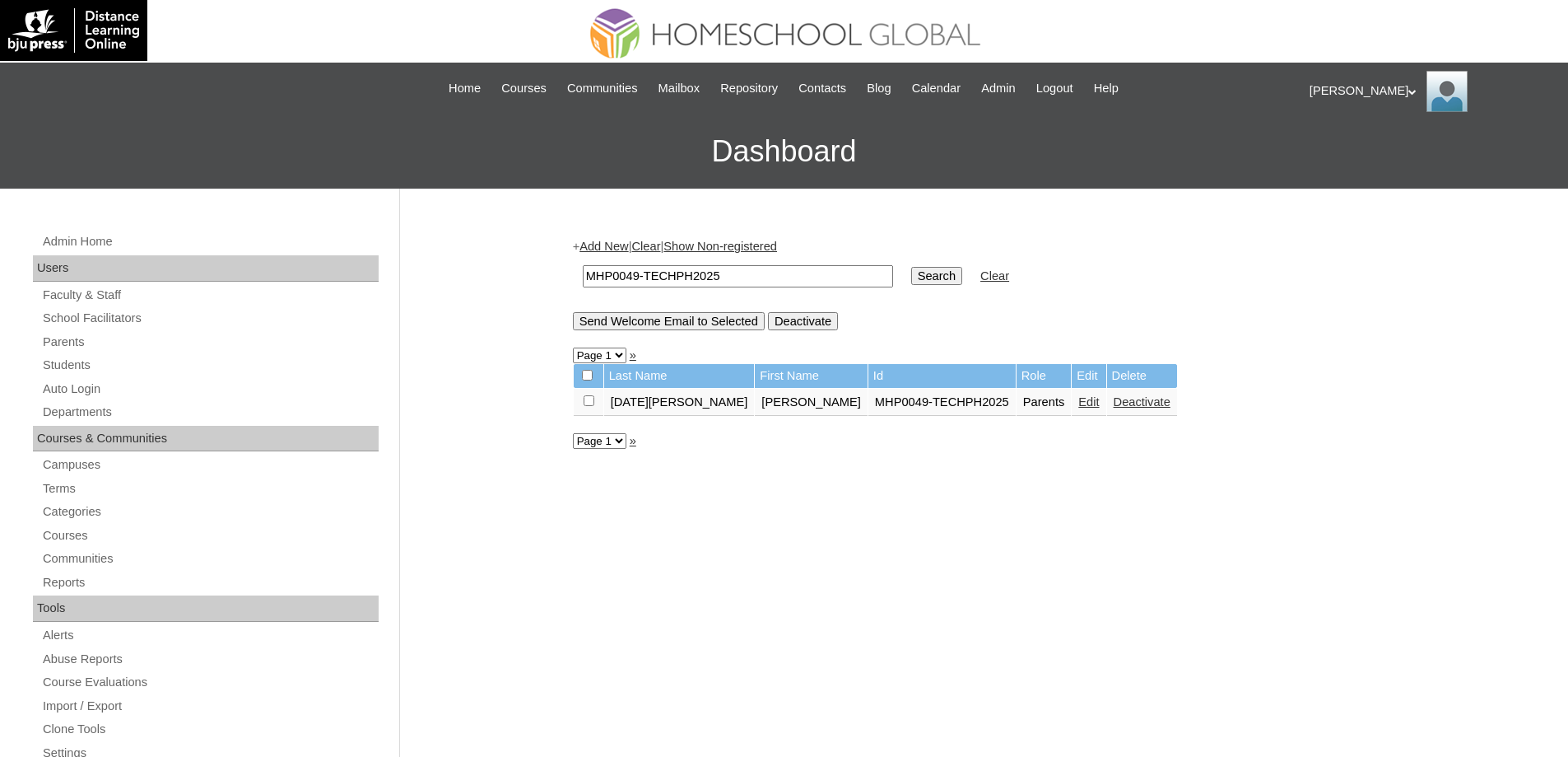
click at [1078, 400] on link "Edit" at bounding box center [1088, 402] width 20 height 13
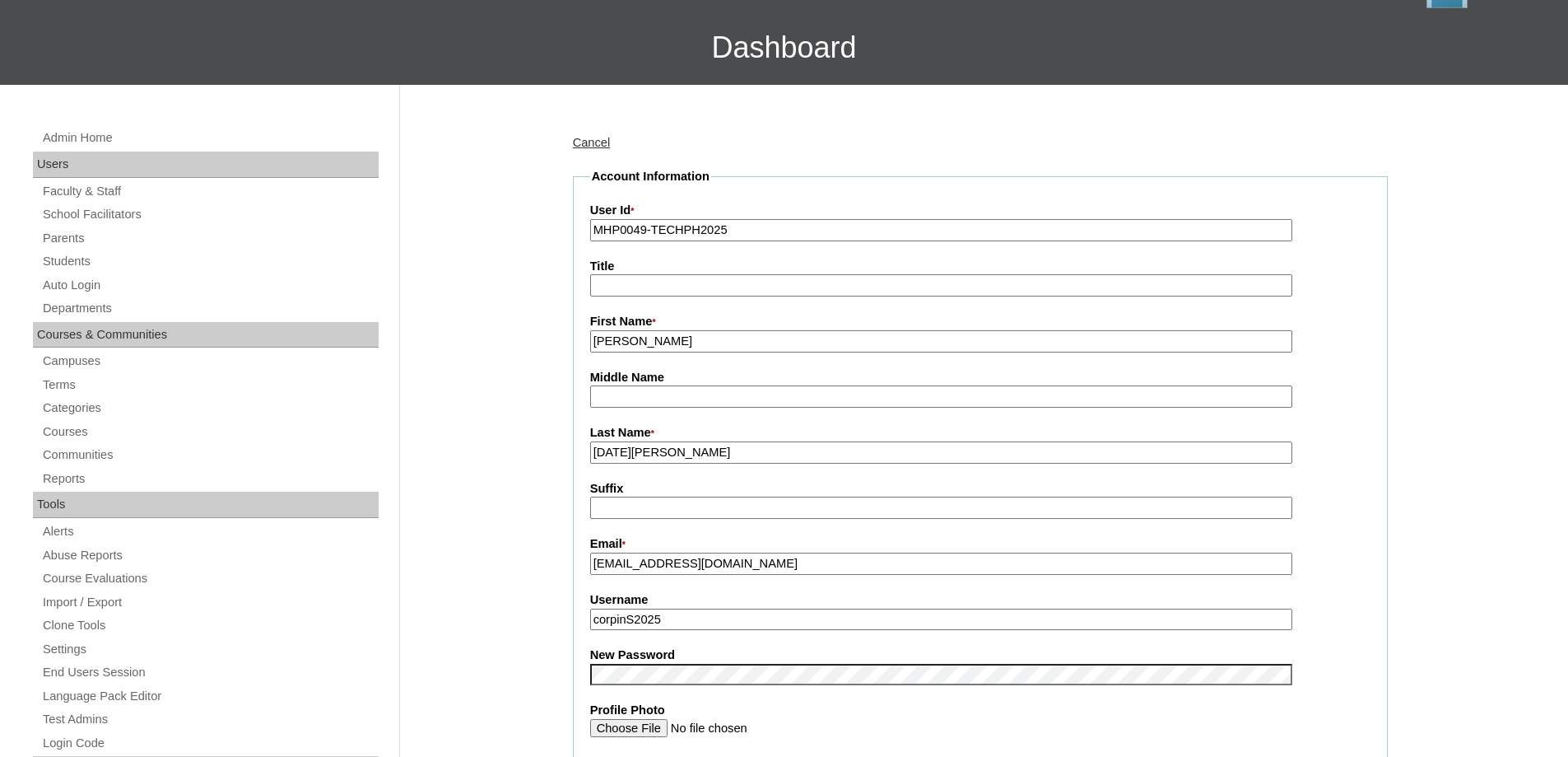
scroll to position [412, 0]
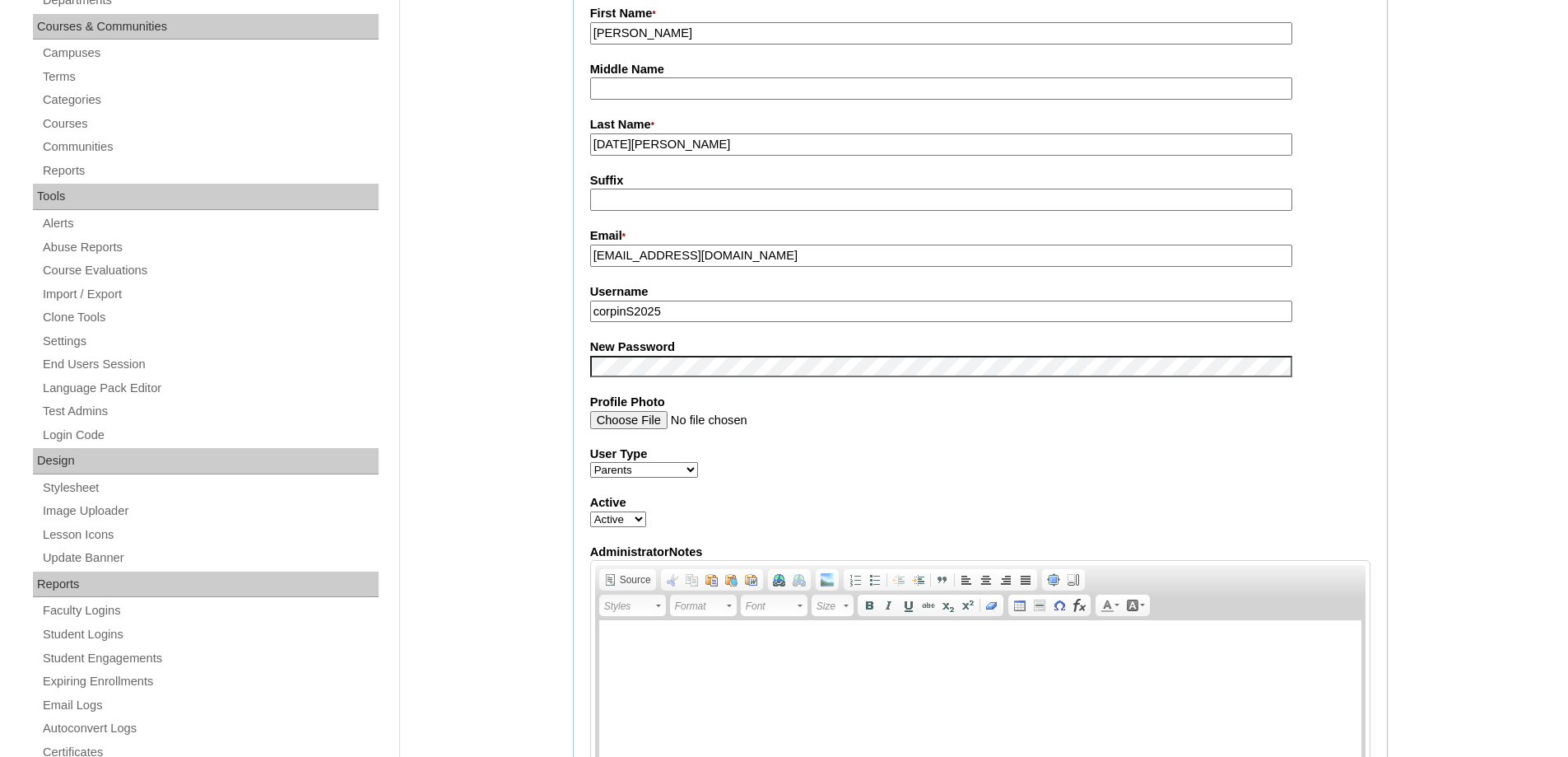
drag, startPoint x: 622, startPoint y: 304, endPoint x: 511, endPoint y: 306, distance: 111.0
click at [549, 304] on div "Admin Home Users Faculty & Staff School Facilitators Parents Students Auto Logi…" at bounding box center [784, 752] width 1568 height 1952
paste input "[PERSON_NAME]"
type input "sanmiguelS2025"
drag, startPoint x: 471, startPoint y: 333, endPoint x: 525, endPoint y: 381, distance: 72.2
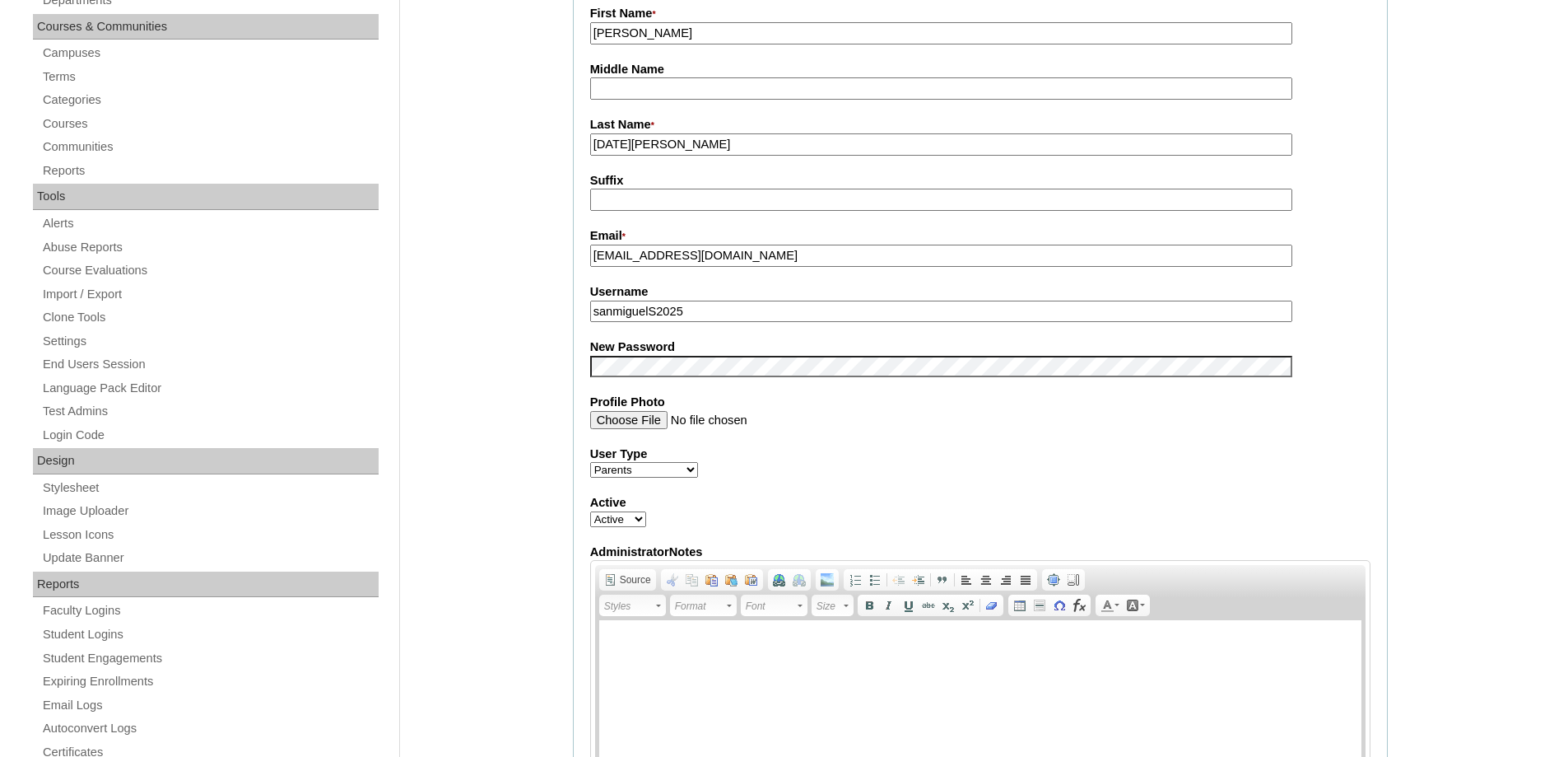
click at [472, 333] on div "Admin Home Users Faculty & Staff School Facilitators Parents Students Auto Logi…" at bounding box center [784, 752] width 1568 height 1952
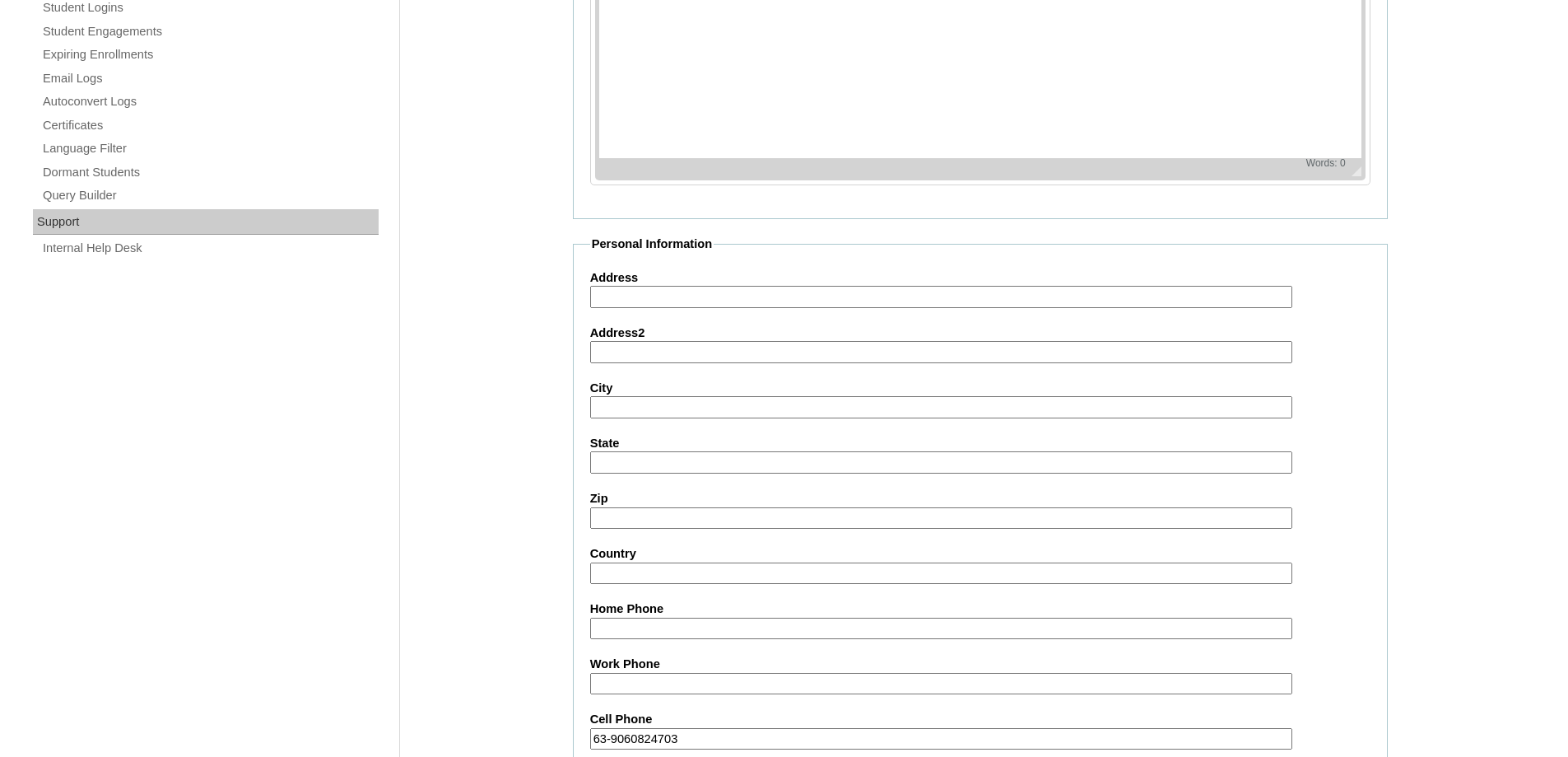
scroll to position [1407, 0]
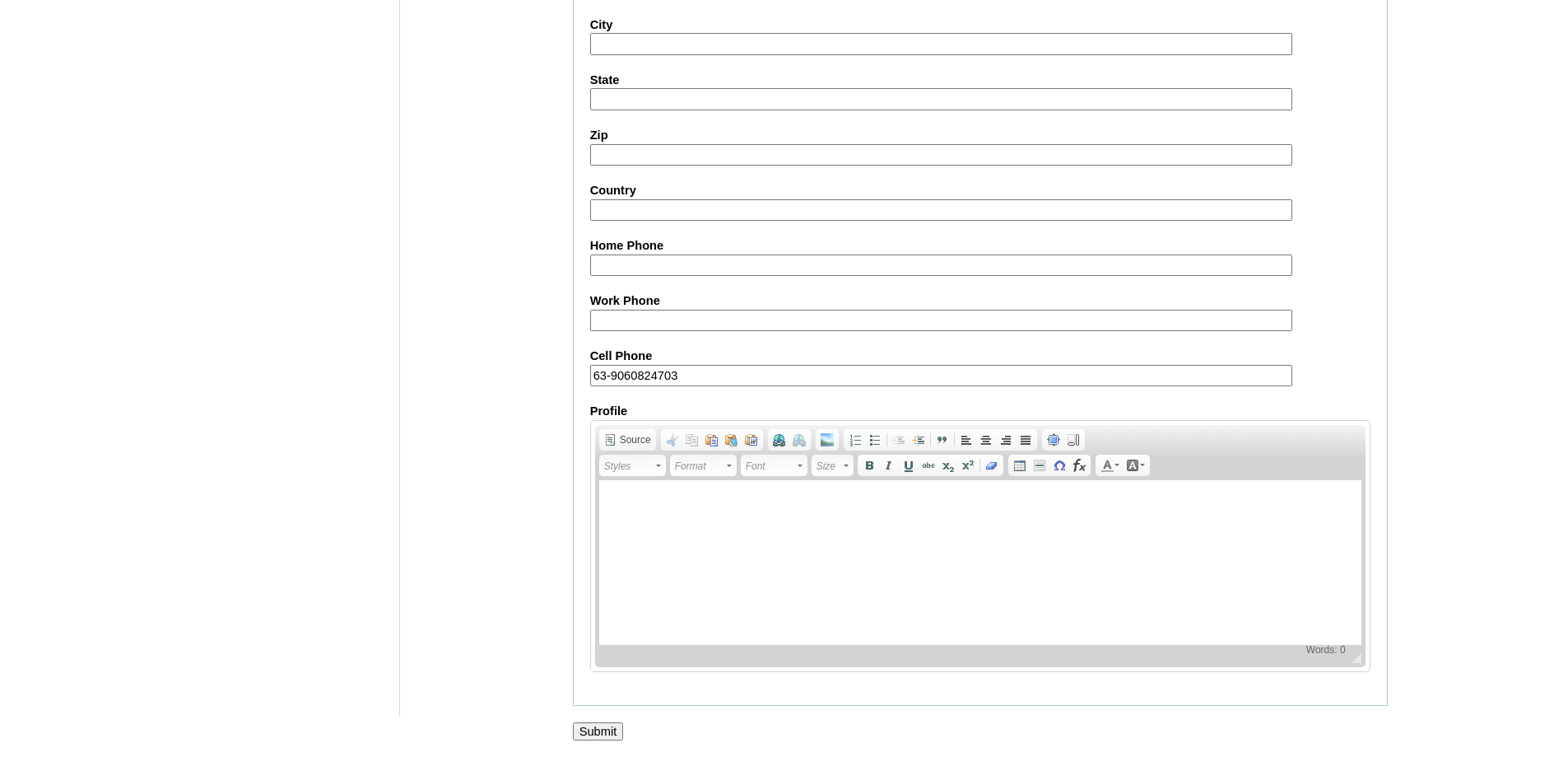
click at [605, 733] on input "Submit" at bounding box center [599, 731] width 51 height 18
